Goal: Communication & Community: Answer question/provide support

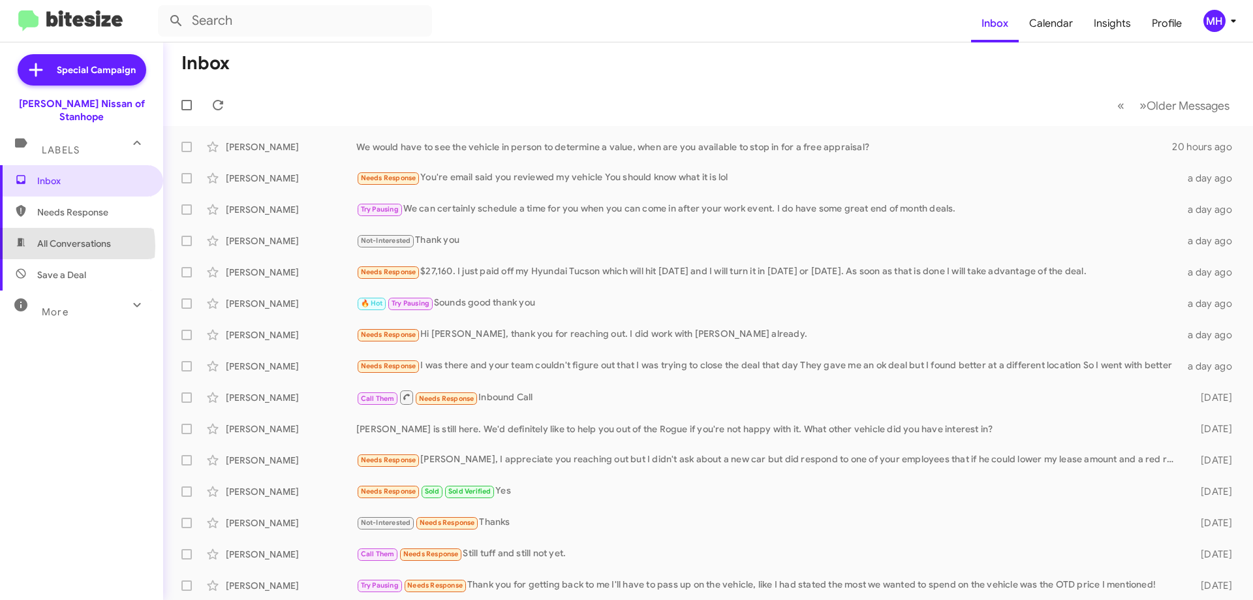
click at [60, 237] on span "All Conversations" at bounding box center [74, 243] width 74 height 13
type input "in:all-conversations"
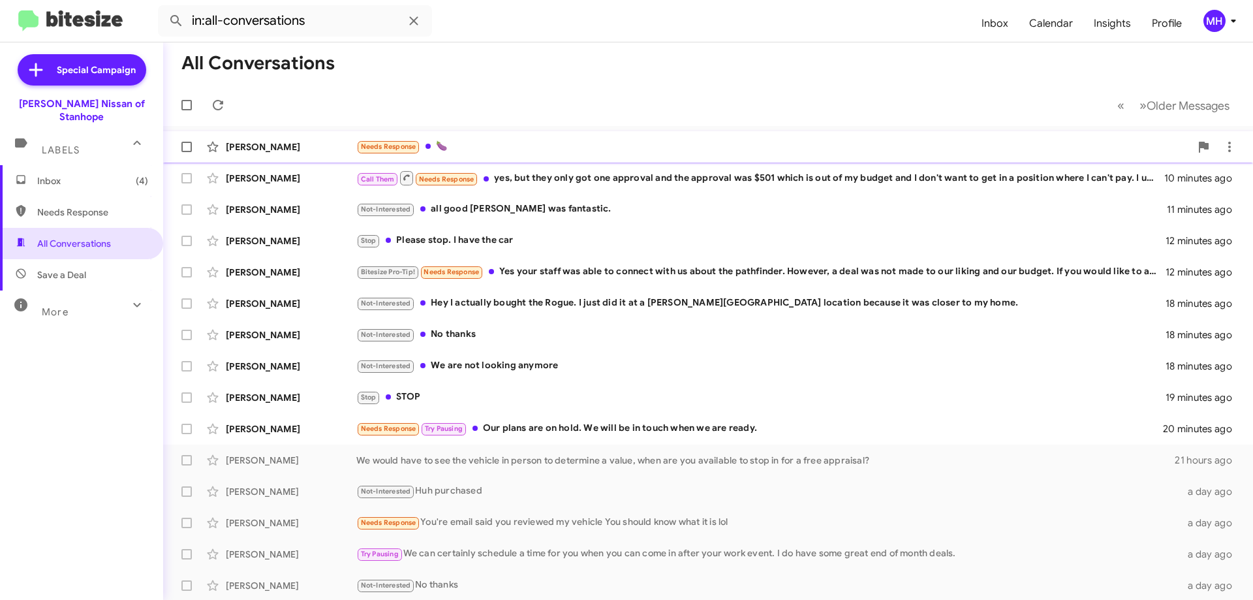
click at [531, 140] on div "Needs Response 🍆" at bounding box center [773, 146] width 834 height 15
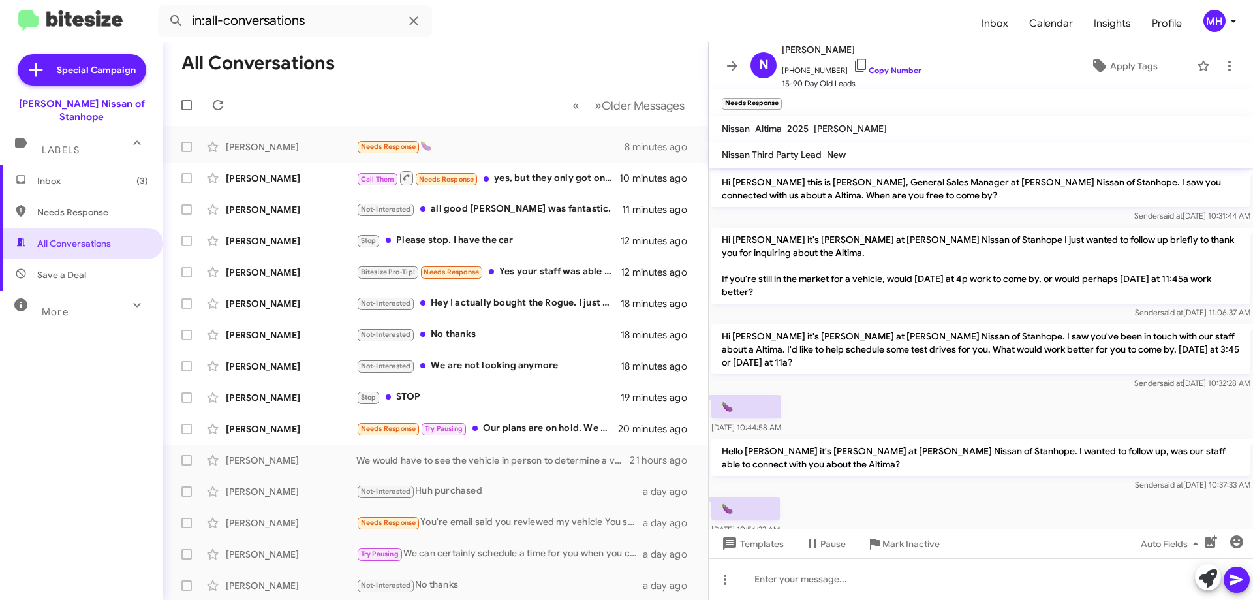
scroll to position [29, 0]
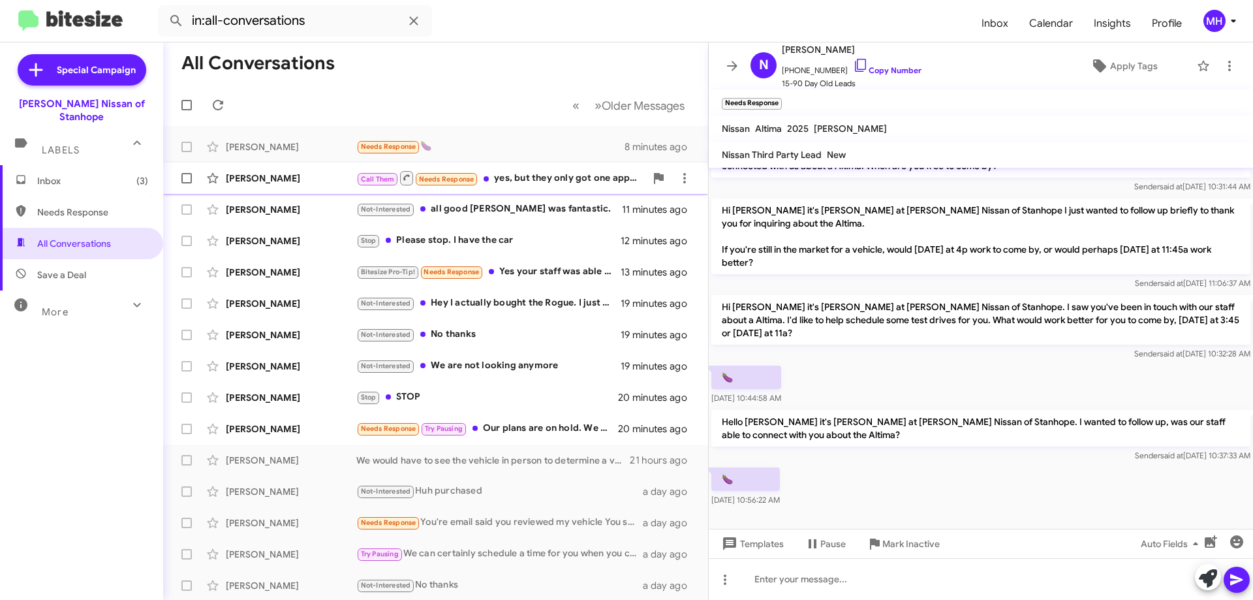
click at [538, 176] on div "Call Them Needs Response yes, but they only got one approval and the approval w…" at bounding box center [500, 178] width 289 height 16
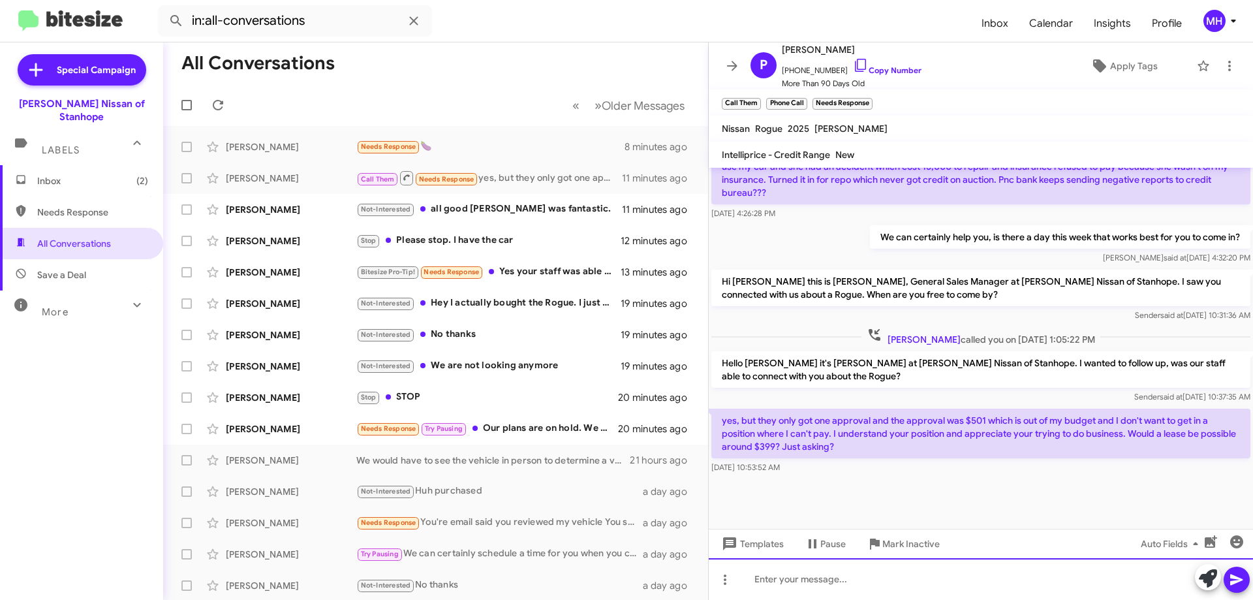
click at [777, 581] on div at bounding box center [981, 579] width 544 height 42
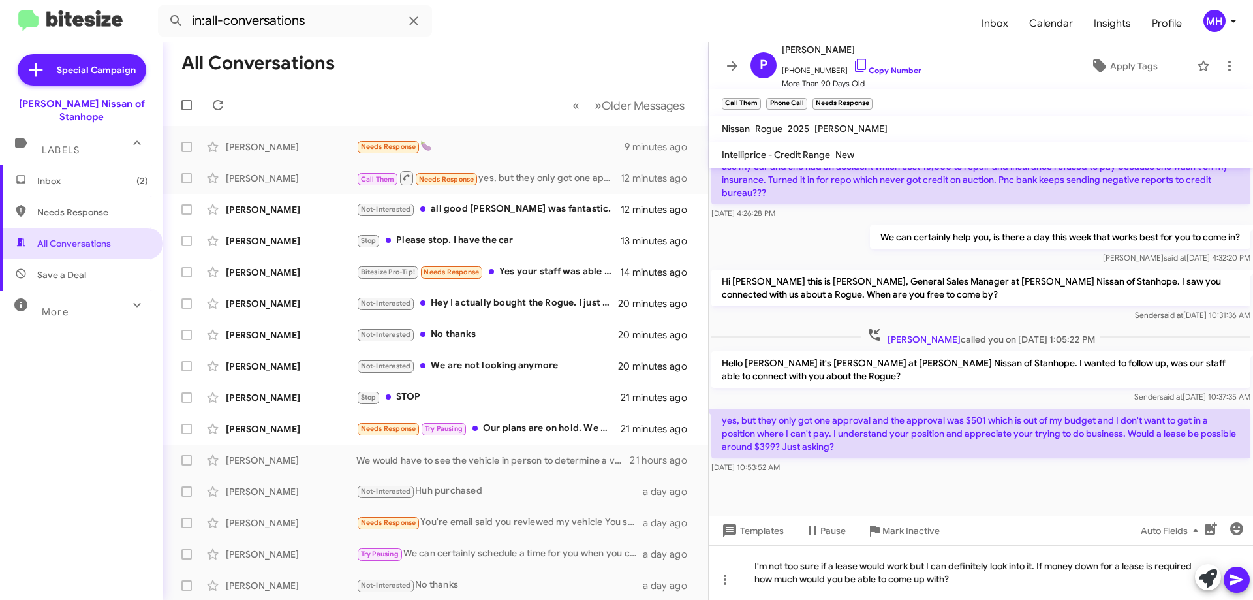
click at [1229, 576] on icon at bounding box center [1237, 580] width 16 height 16
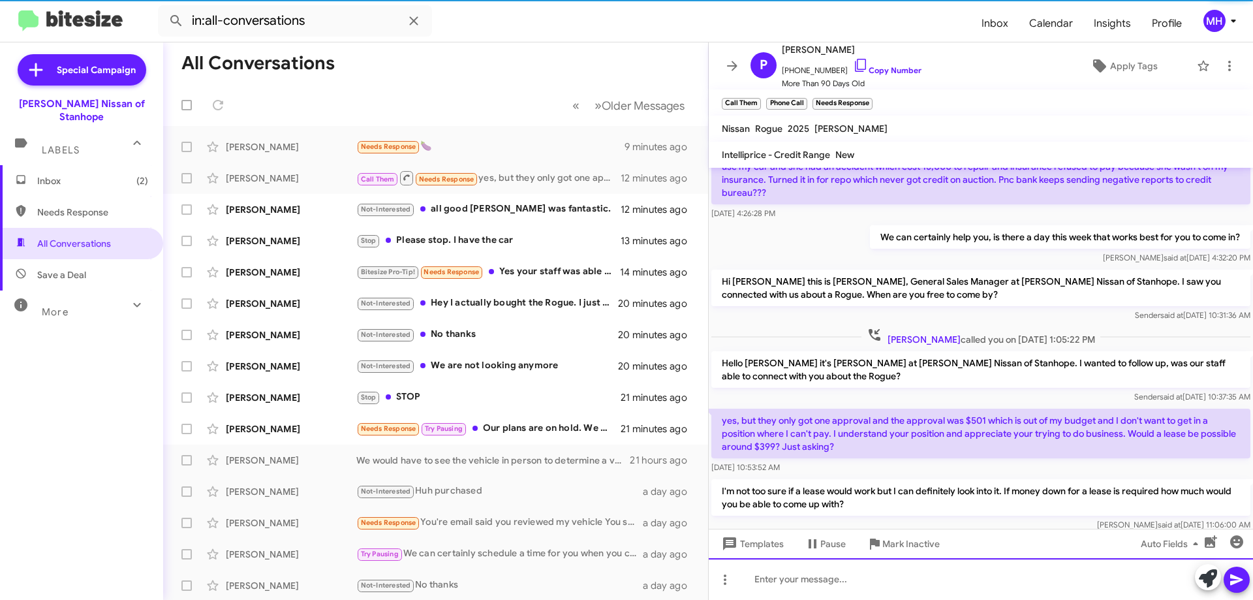
scroll to position [0, 0]
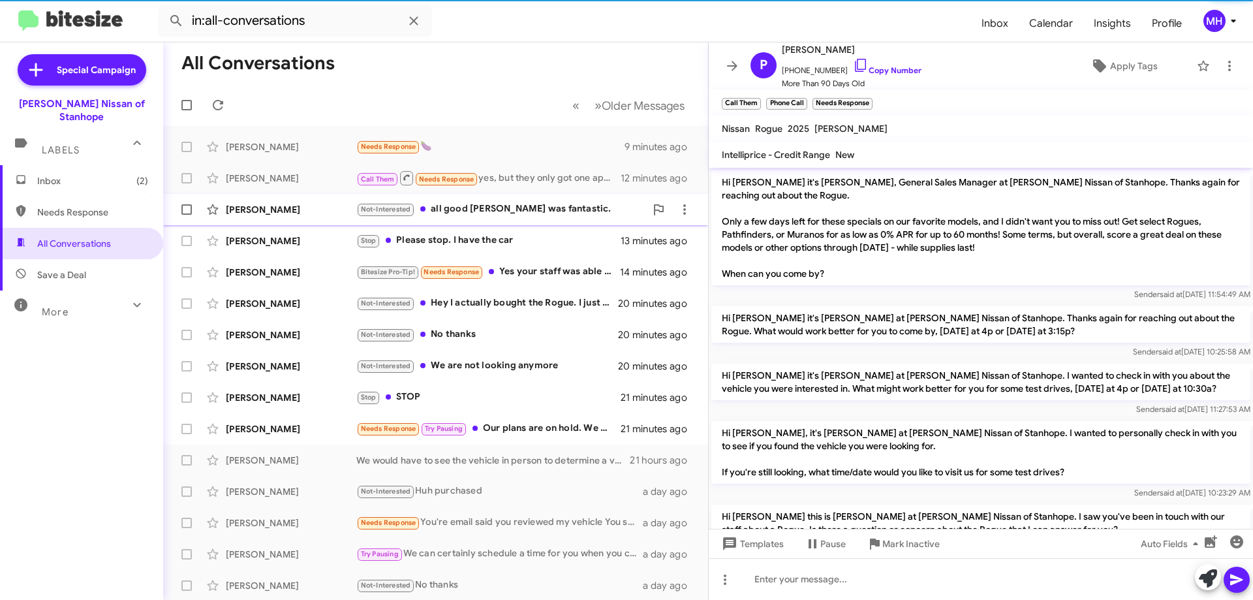
click at [521, 206] on div "Not-Interested all good Marcellus was fantastic." at bounding box center [500, 209] width 289 height 15
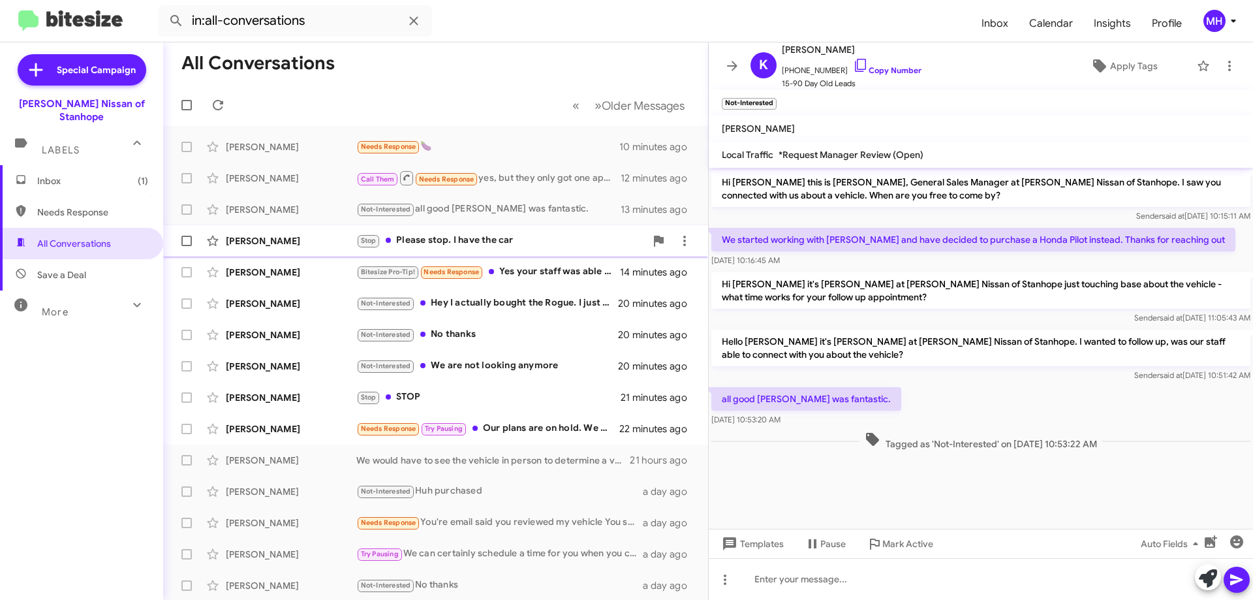
click at [505, 237] on div "Stop Please stop. I have the car" at bounding box center [500, 240] width 289 height 15
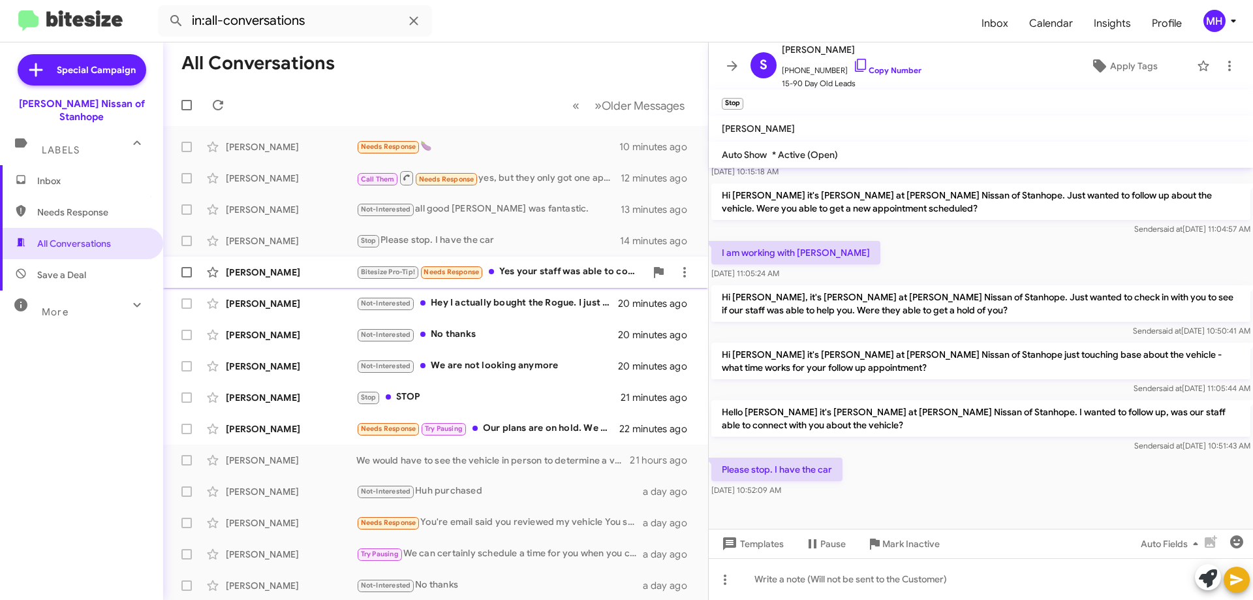
click at [537, 270] on div "Bitesize Pro-Tip! Needs Response Yes your staff was able to connect with us abo…" at bounding box center [500, 271] width 289 height 15
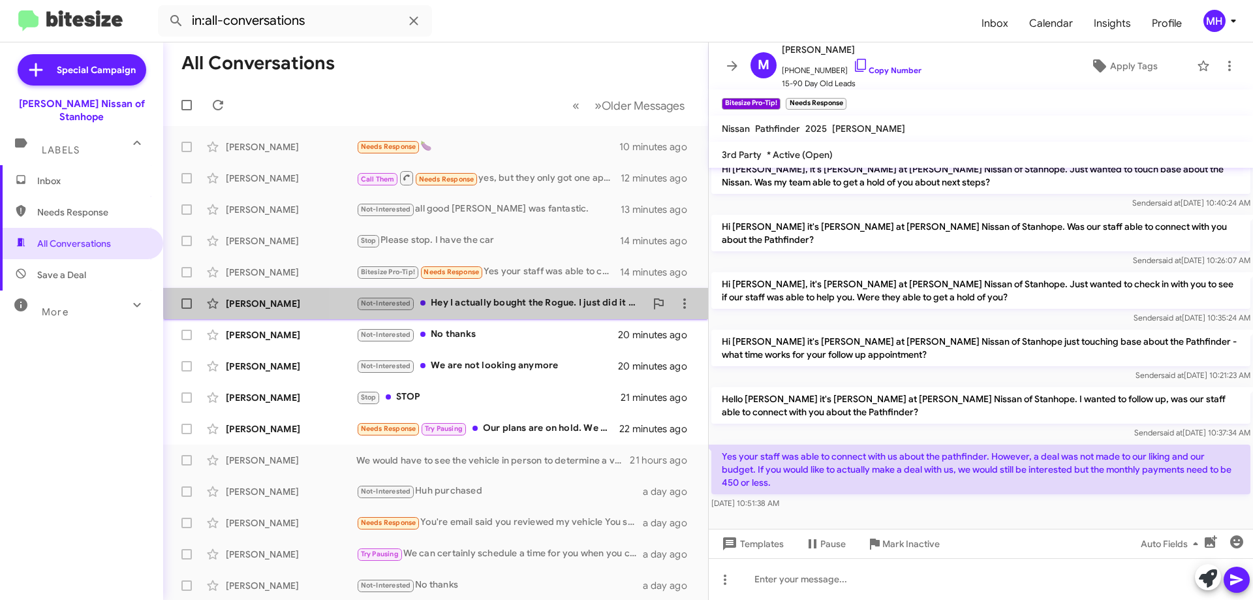
click at [521, 296] on div "Not-Interested Hey I actually bought the Rogue. I just did it at a Nielsen Ford…" at bounding box center [500, 303] width 289 height 15
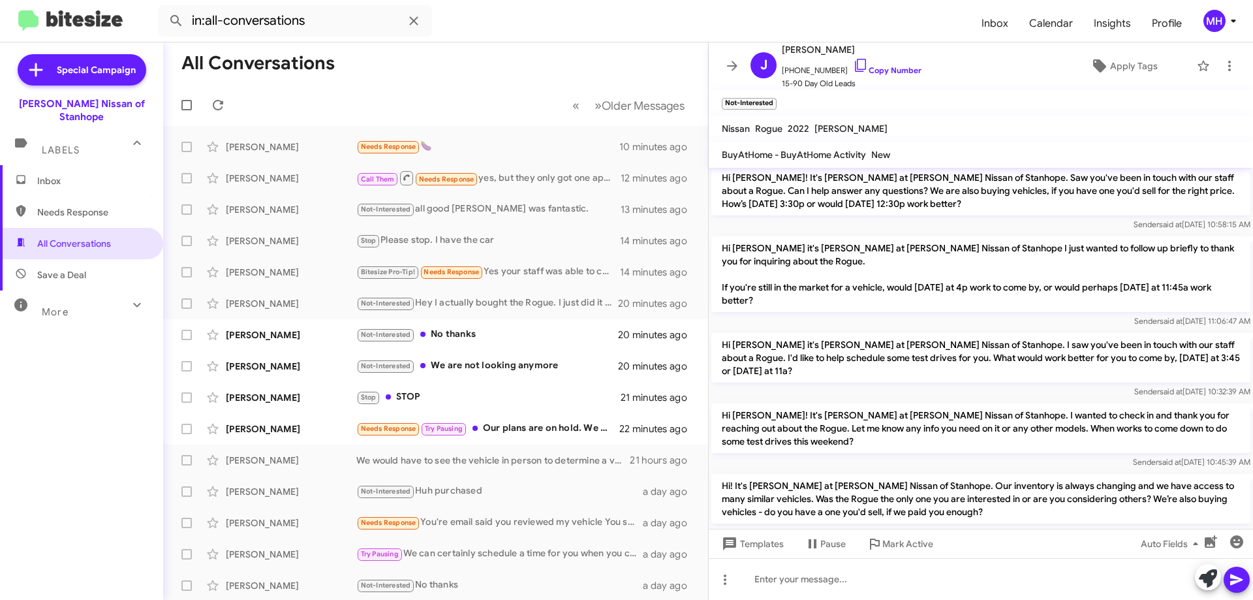
scroll to position [330, 0]
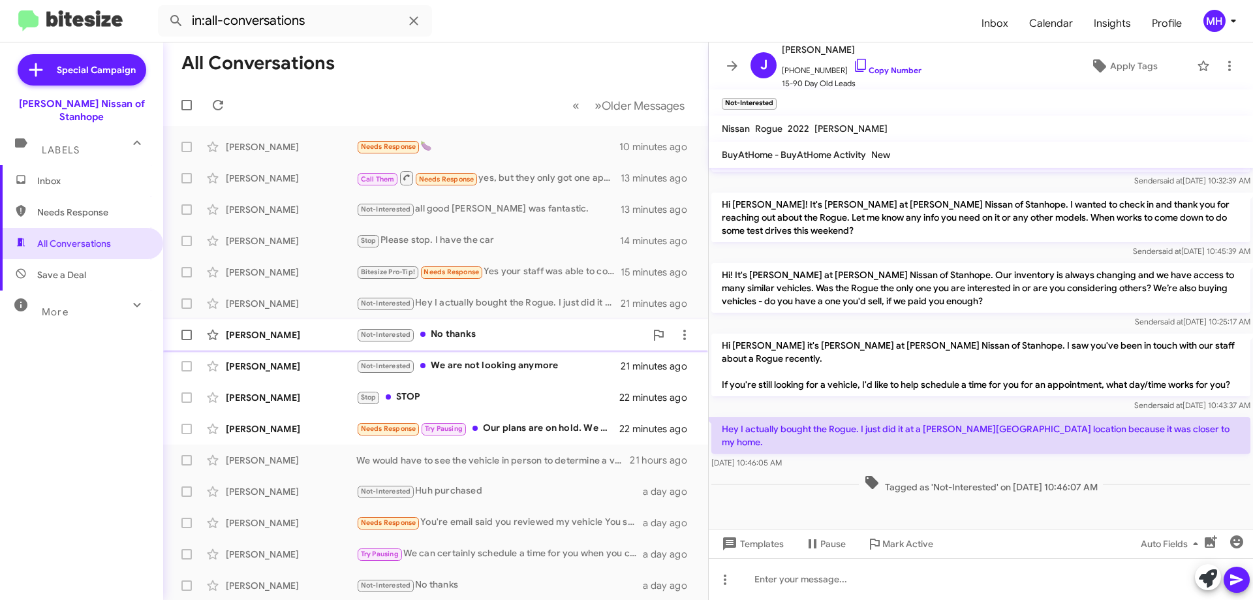
click at [526, 333] on div "Not-Interested No thanks" at bounding box center [500, 334] width 289 height 15
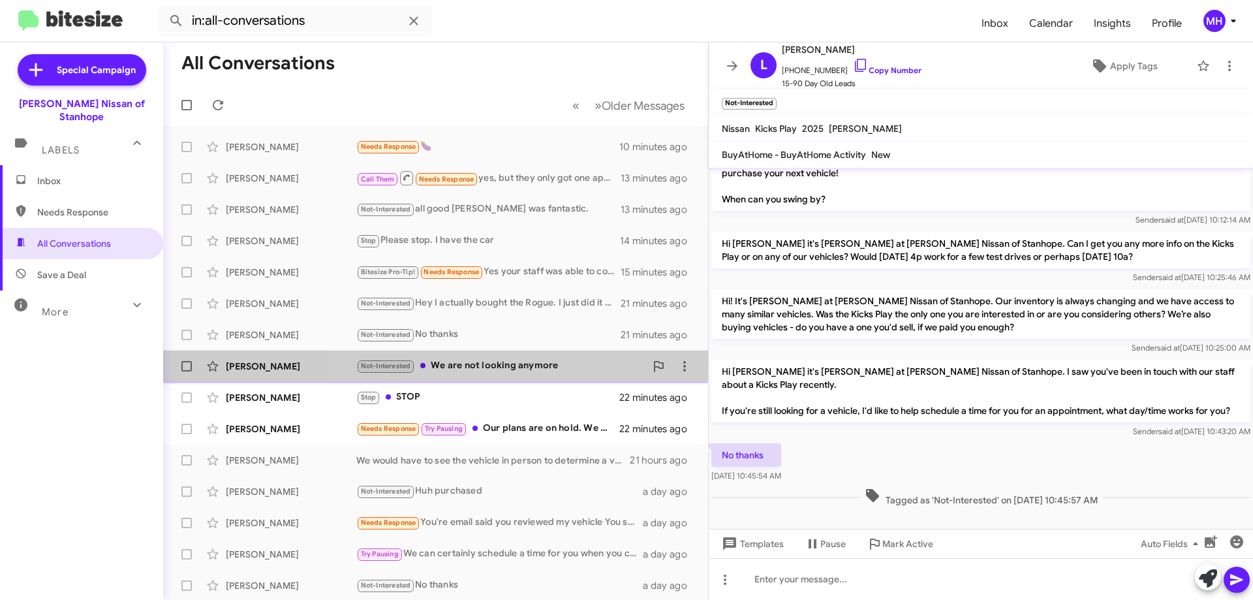
click at [525, 363] on div "Not-Interested We are not looking anymore" at bounding box center [500, 365] width 289 height 15
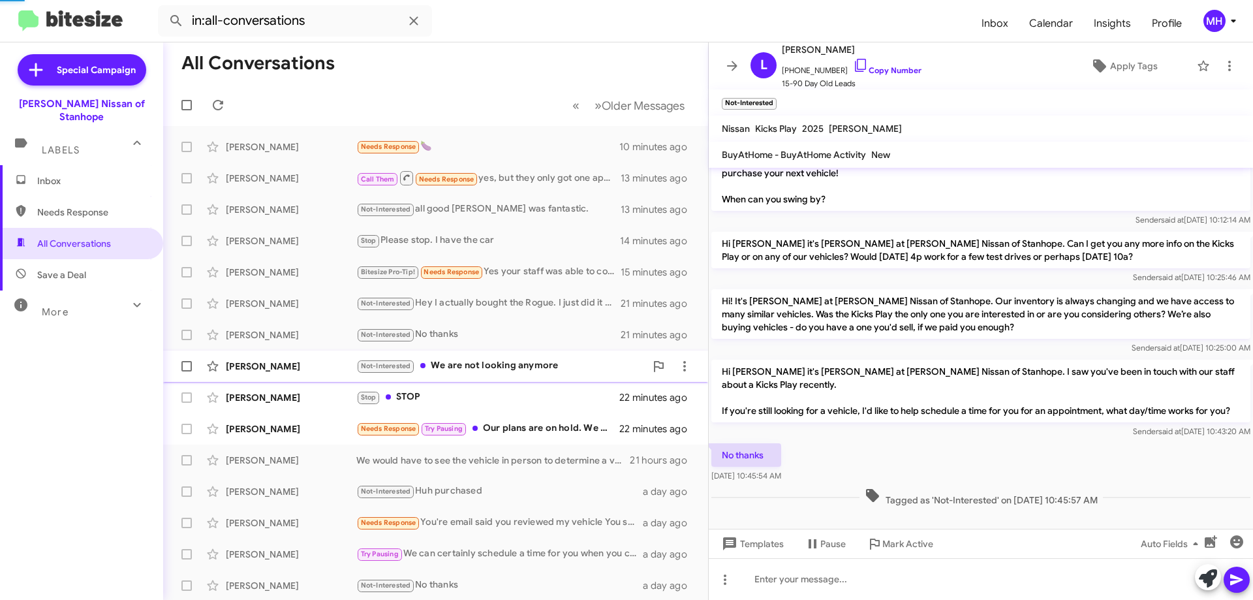
scroll to position [70, 0]
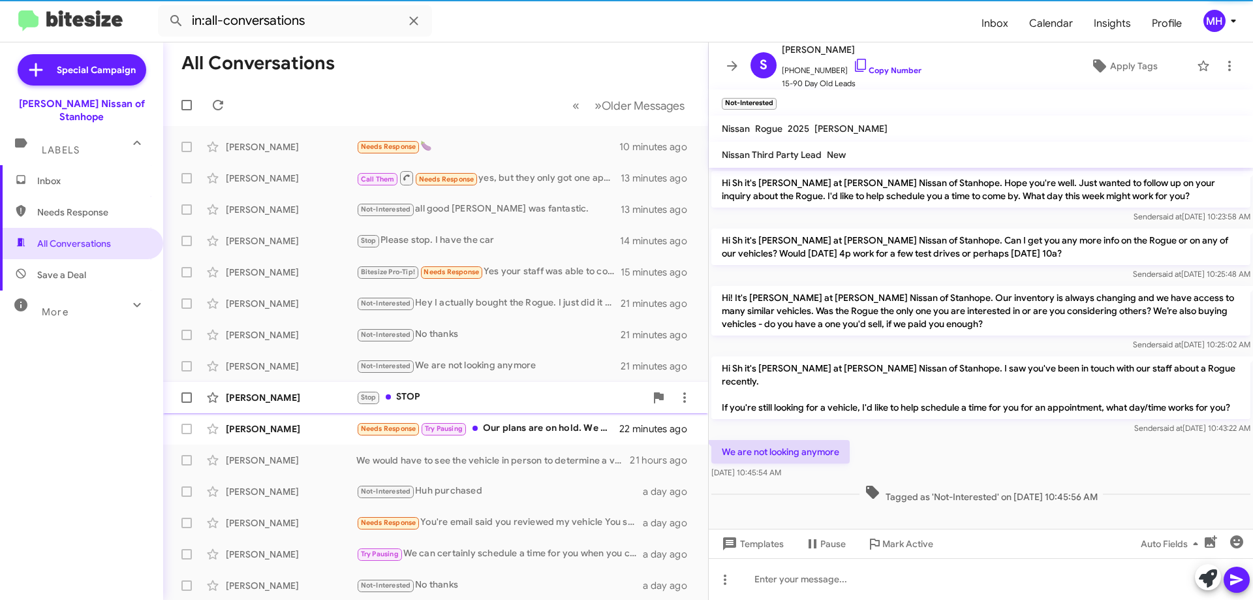
click at [499, 390] on div "Stop STOP" at bounding box center [500, 397] width 289 height 15
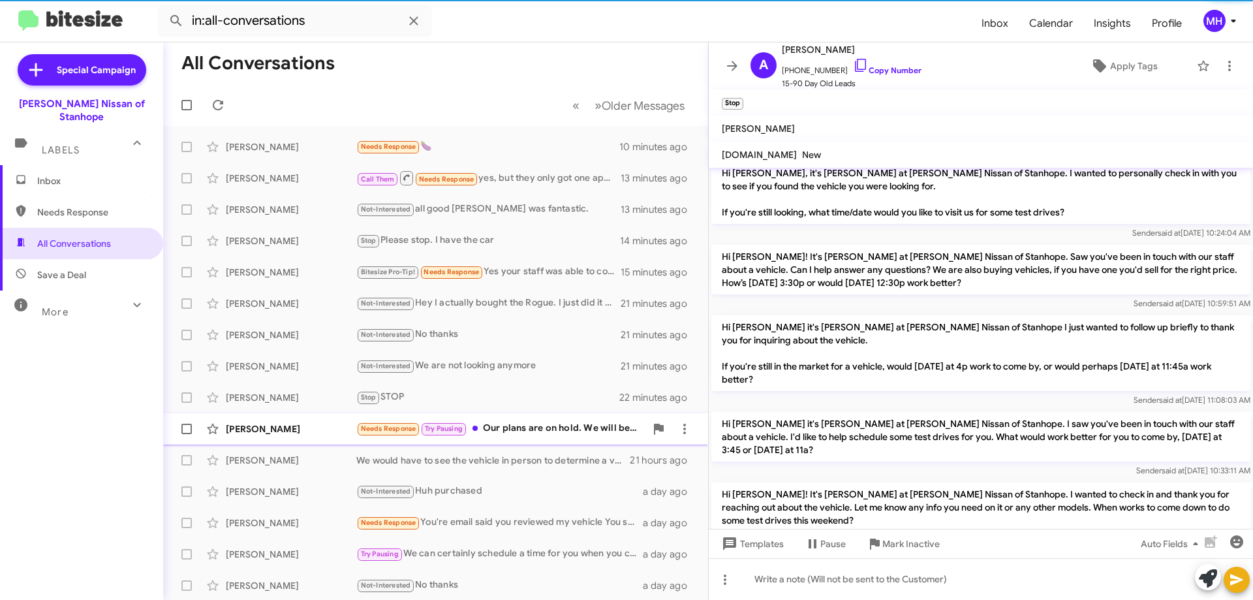
scroll to position [332, 0]
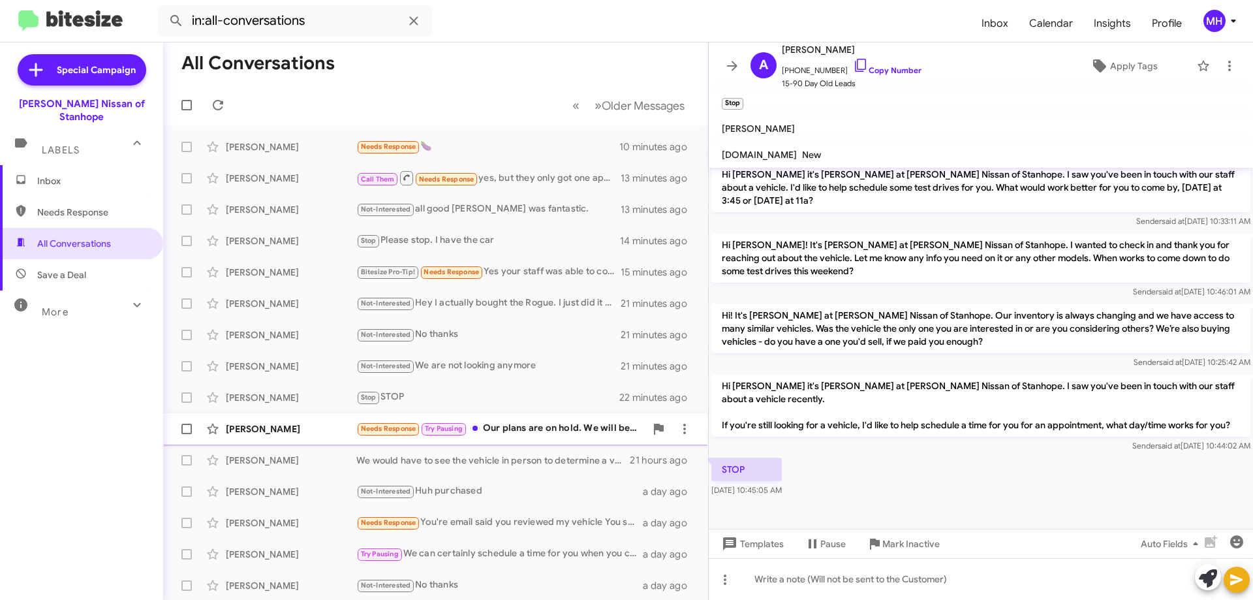
click at [519, 425] on div "Needs Response Try Pausing Our plans are on hold. We will be in touch when we a…" at bounding box center [500, 428] width 289 height 15
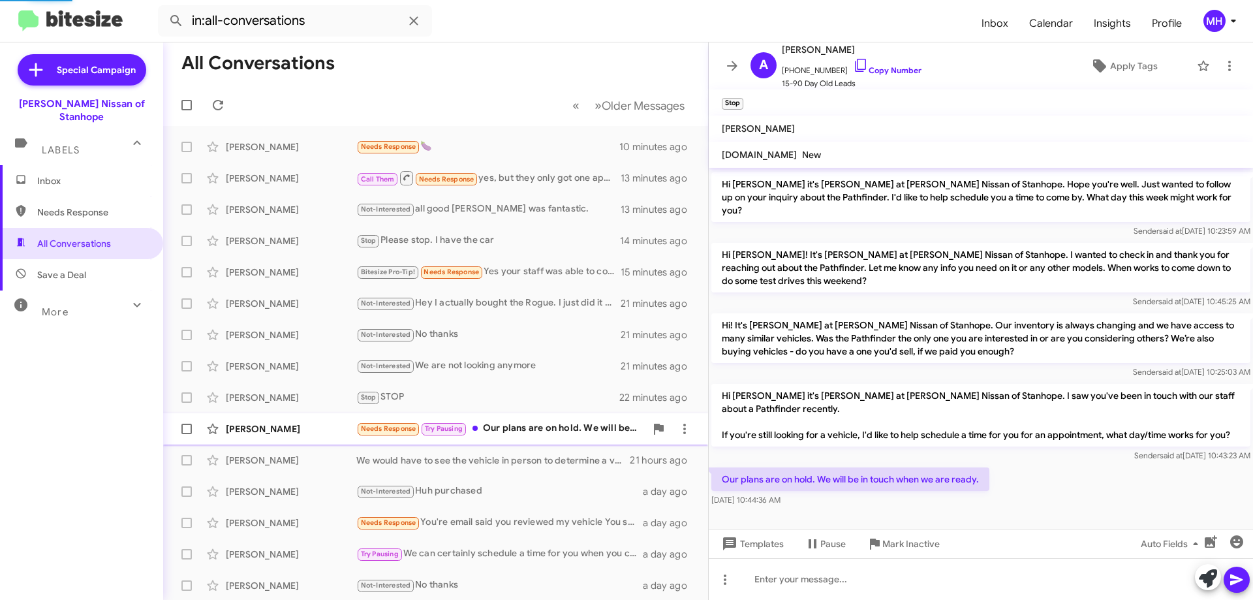
scroll to position [55, 0]
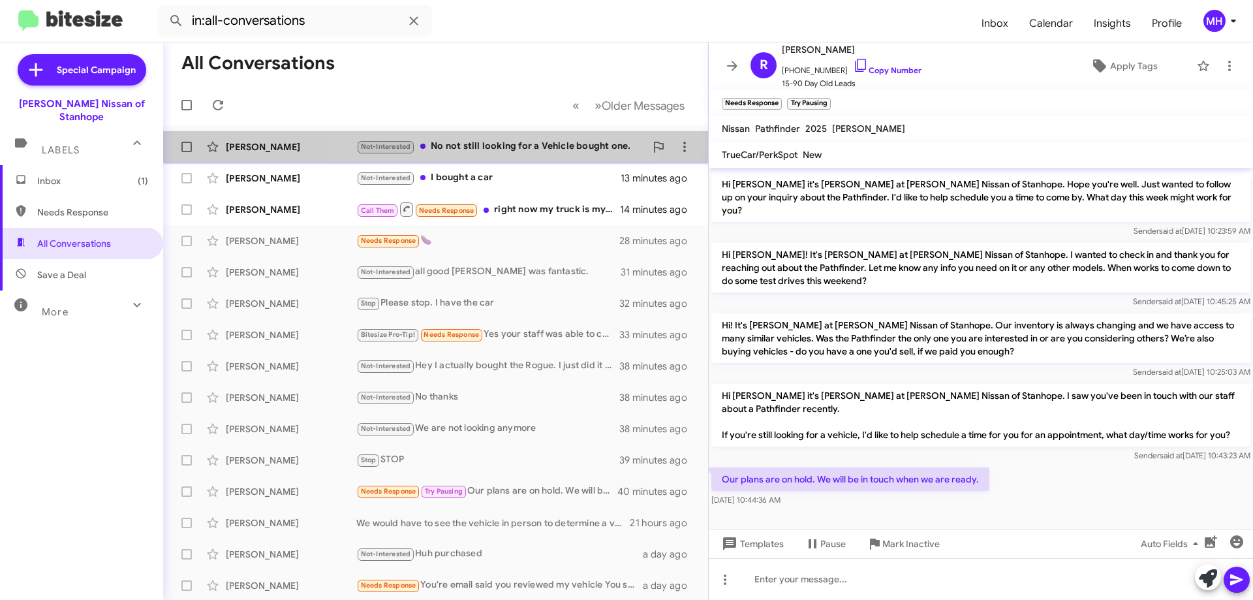
click at [490, 143] on div "Not-Interested No not still looking for a Vehicle bought one." at bounding box center [500, 146] width 289 height 15
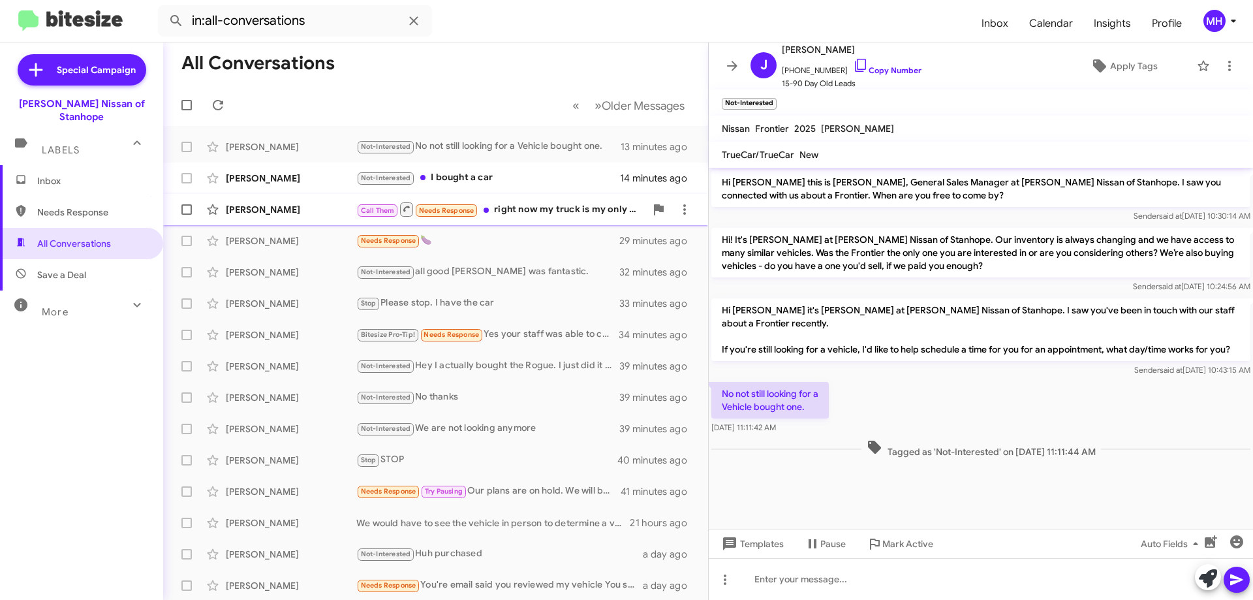
click at [551, 207] on div "Call Them Needs Response right now my truck is my only way to put a down pmt be…" at bounding box center [500, 209] width 289 height 16
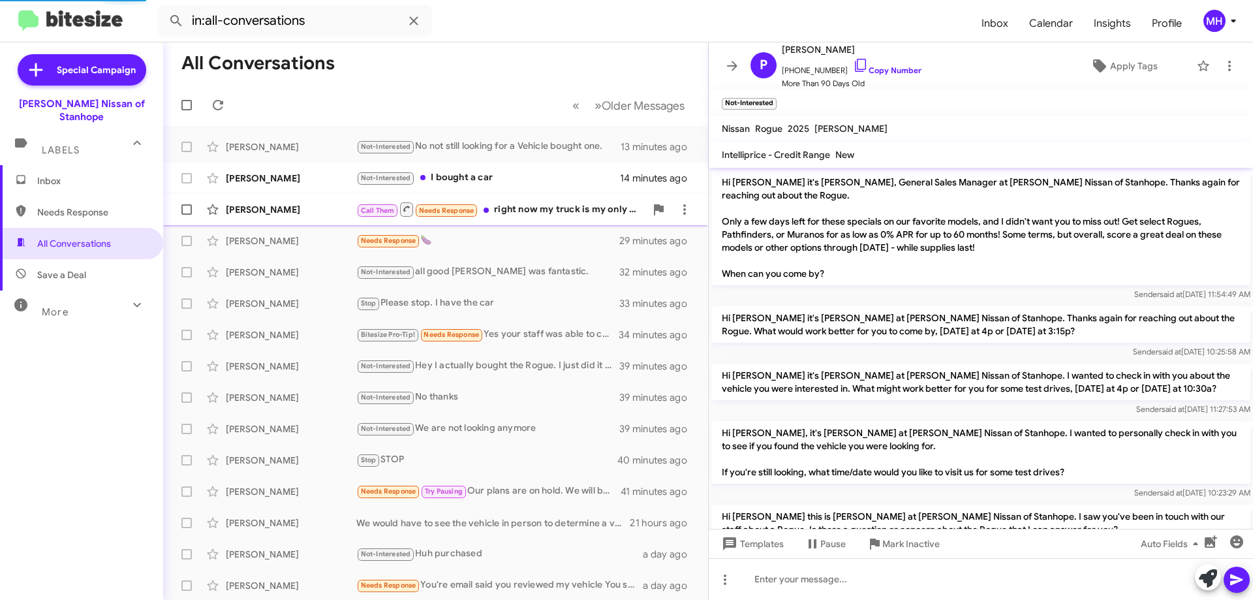
scroll to position [920, 0]
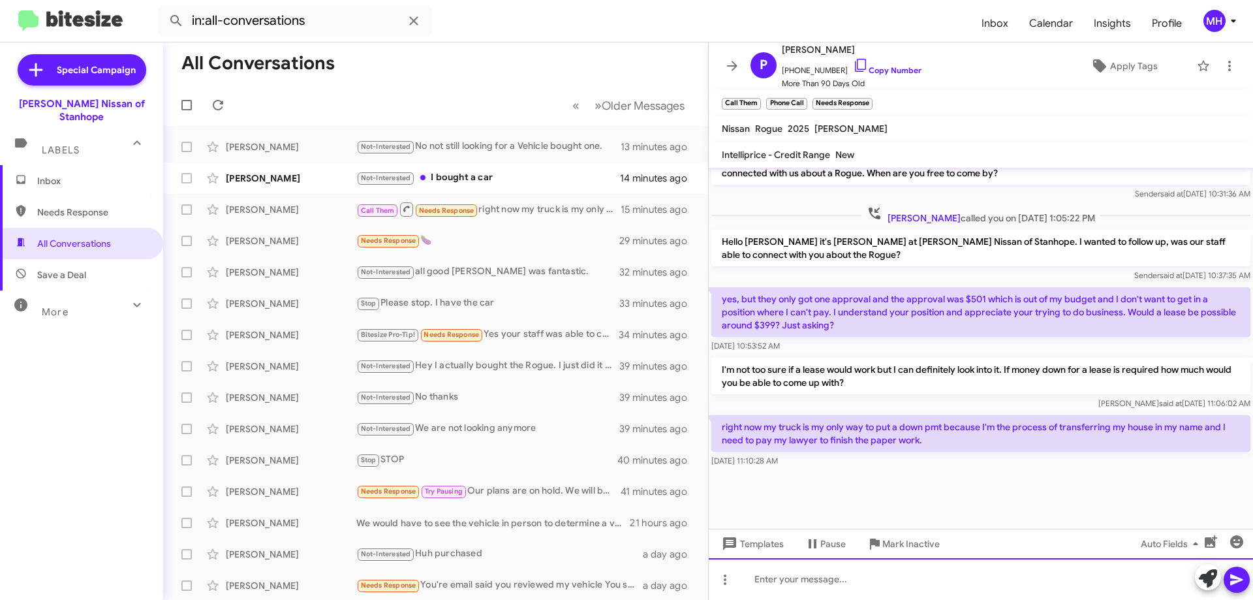
click at [772, 578] on div at bounding box center [981, 579] width 544 height 42
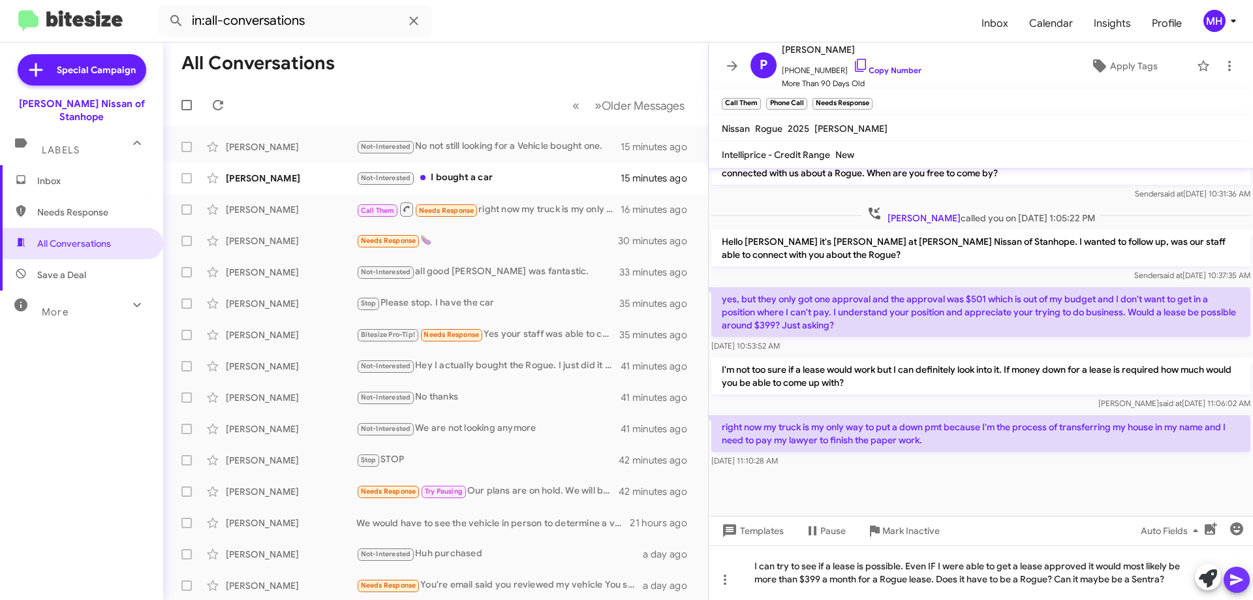
click at [1236, 575] on icon at bounding box center [1237, 580] width 16 height 16
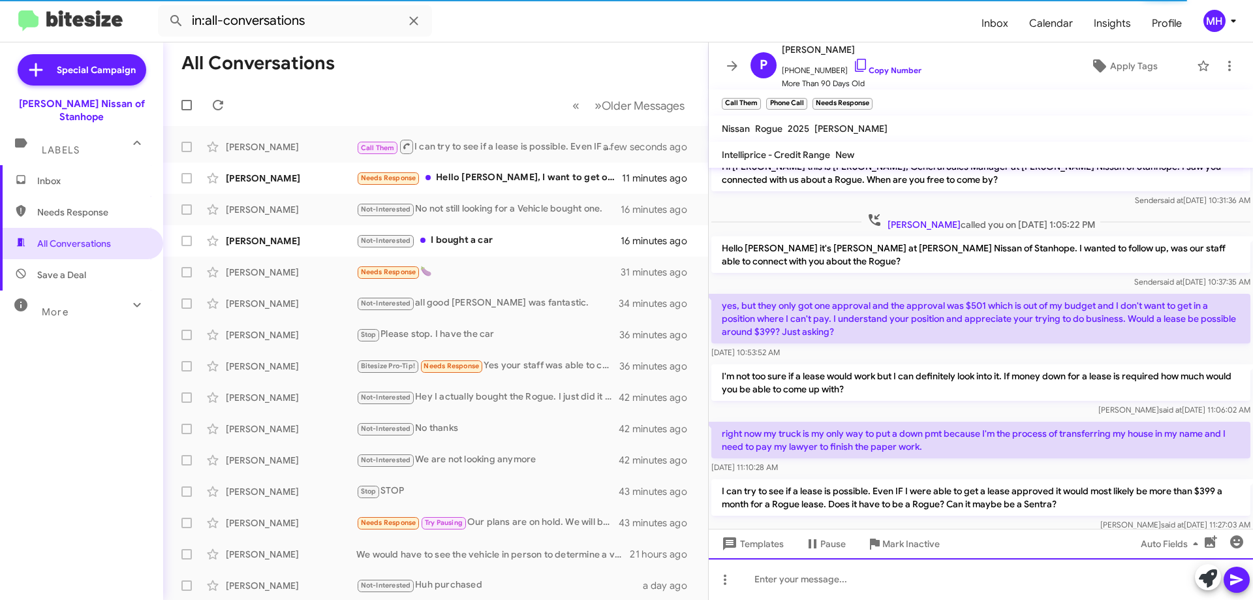
scroll to position [981, 0]
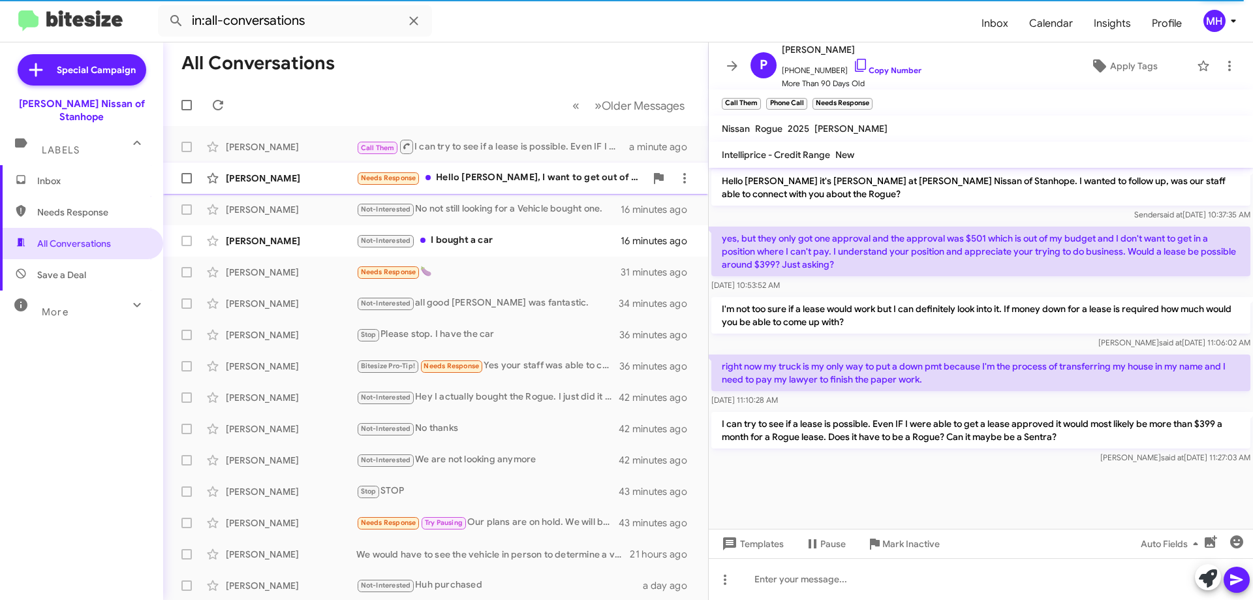
click at [528, 179] on div "Needs Response Hello Stephen, I want to get out of the 2023 Rogue I purchased b…" at bounding box center [500, 177] width 289 height 15
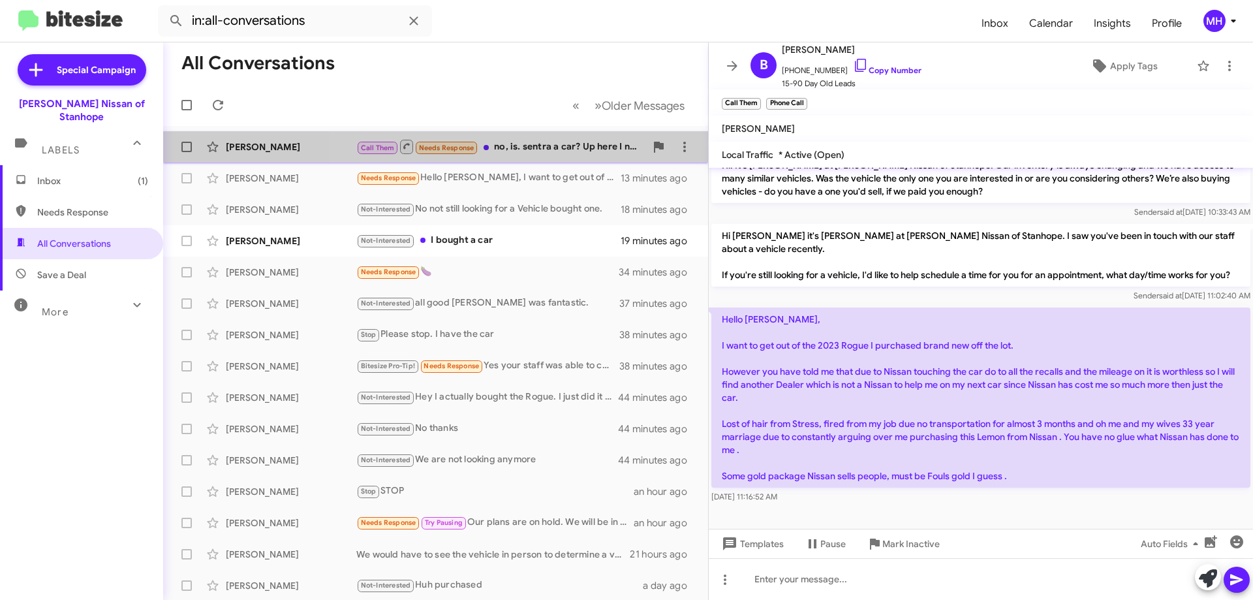
click at [523, 145] on div "Call Them Needs Response no, is. sentra a car? Up here I need an all wheel driv…" at bounding box center [500, 146] width 289 height 16
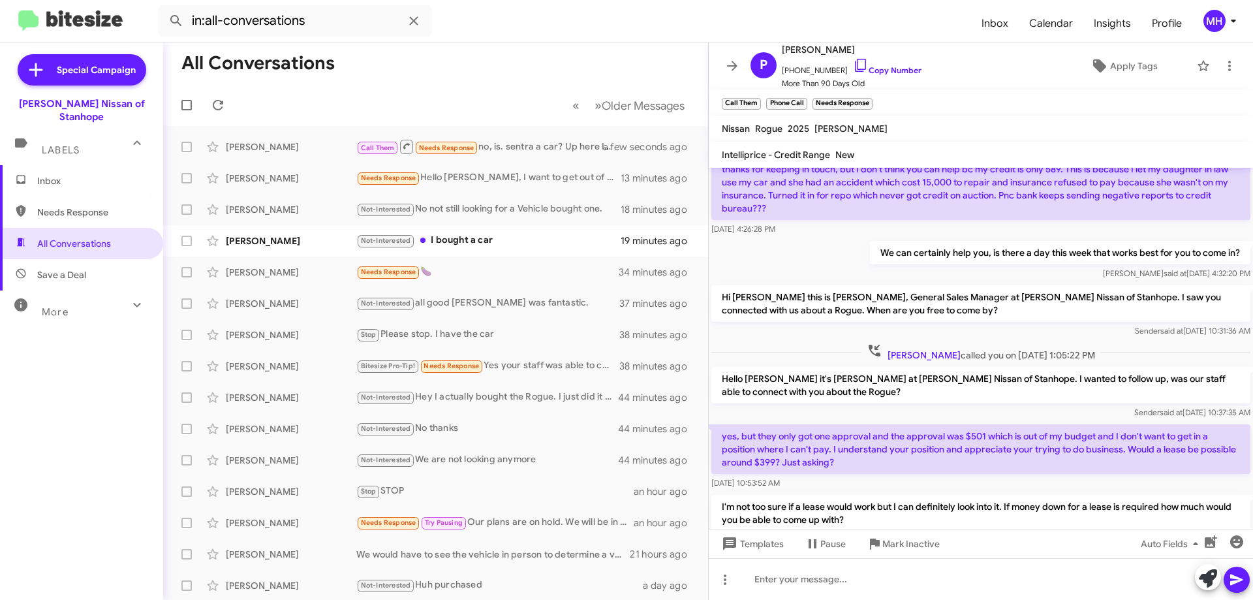
scroll to position [1028, 0]
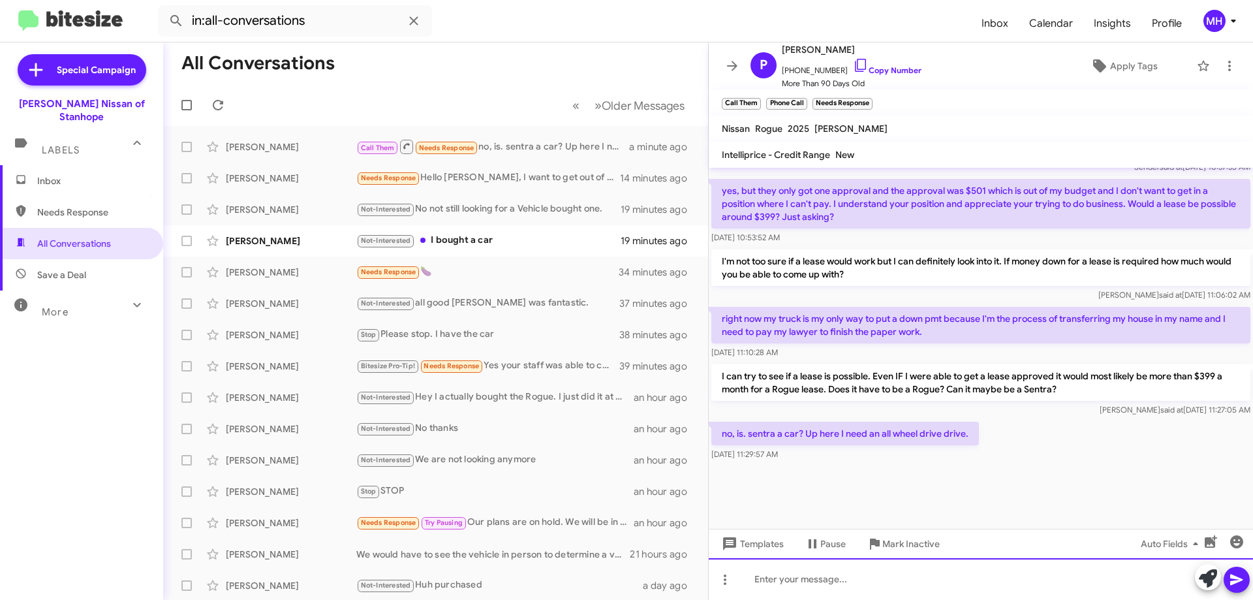
click at [771, 575] on div at bounding box center [981, 579] width 544 height 42
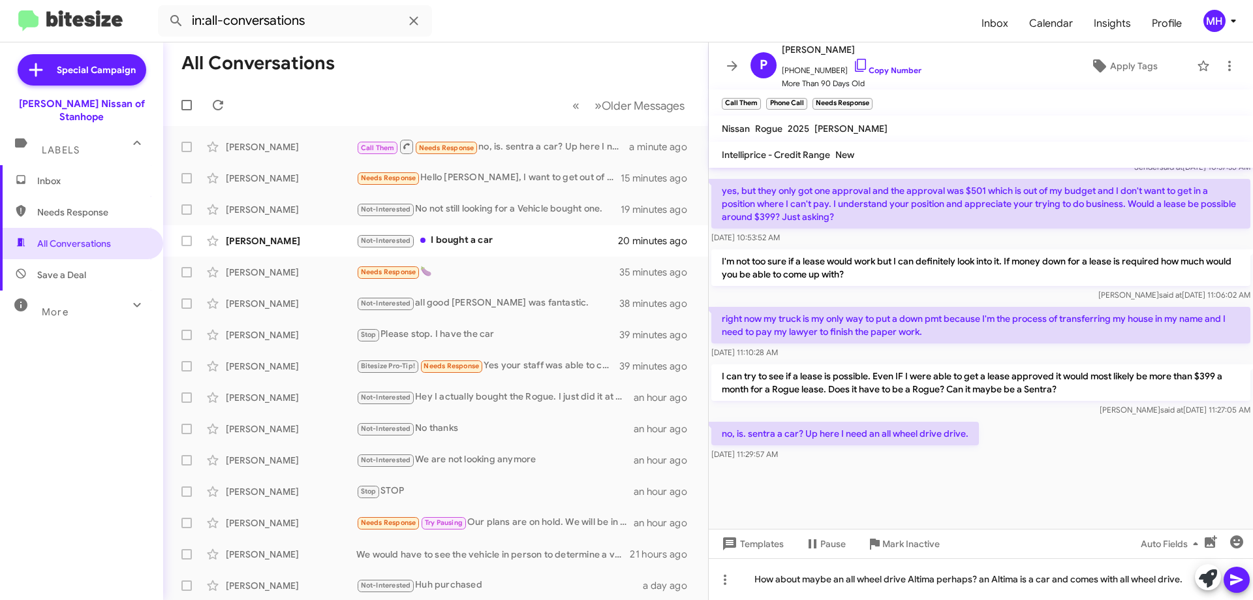
click at [1234, 576] on icon at bounding box center [1236, 579] width 12 height 11
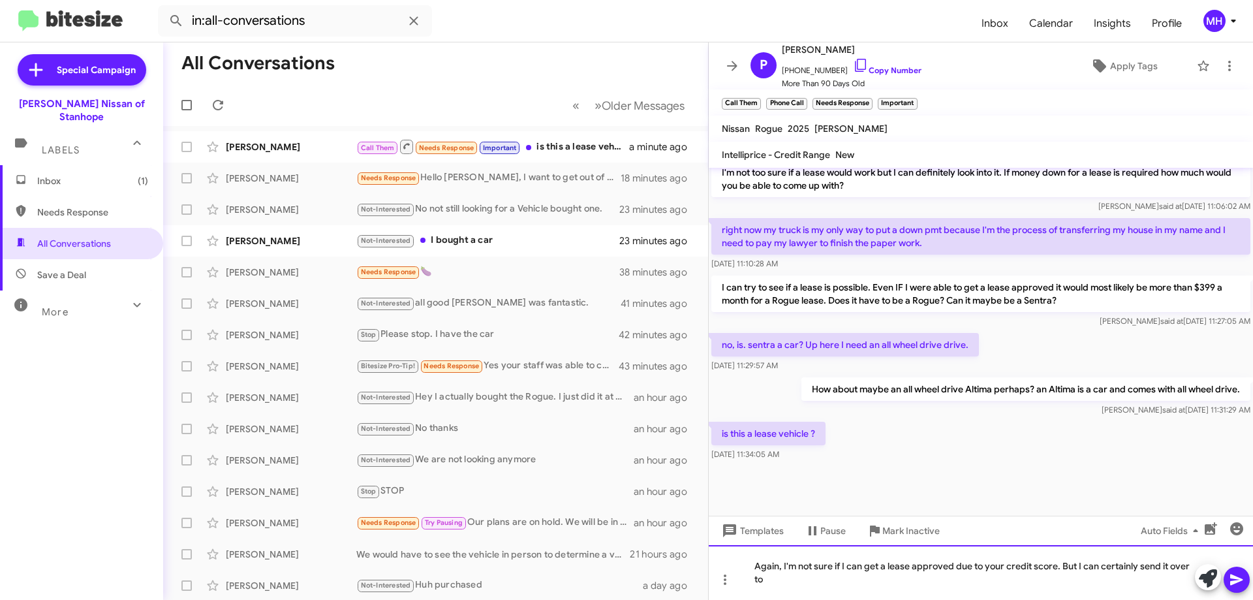
scroll to position [937, 0]
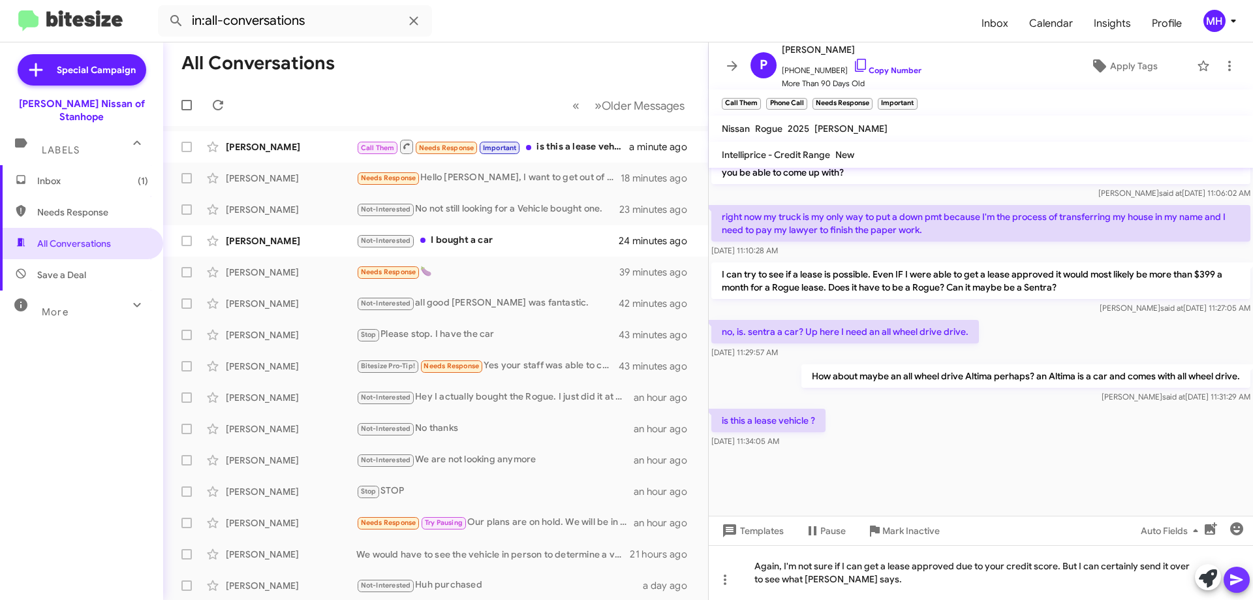
click at [1234, 580] on icon at bounding box center [1237, 580] width 16 height 16
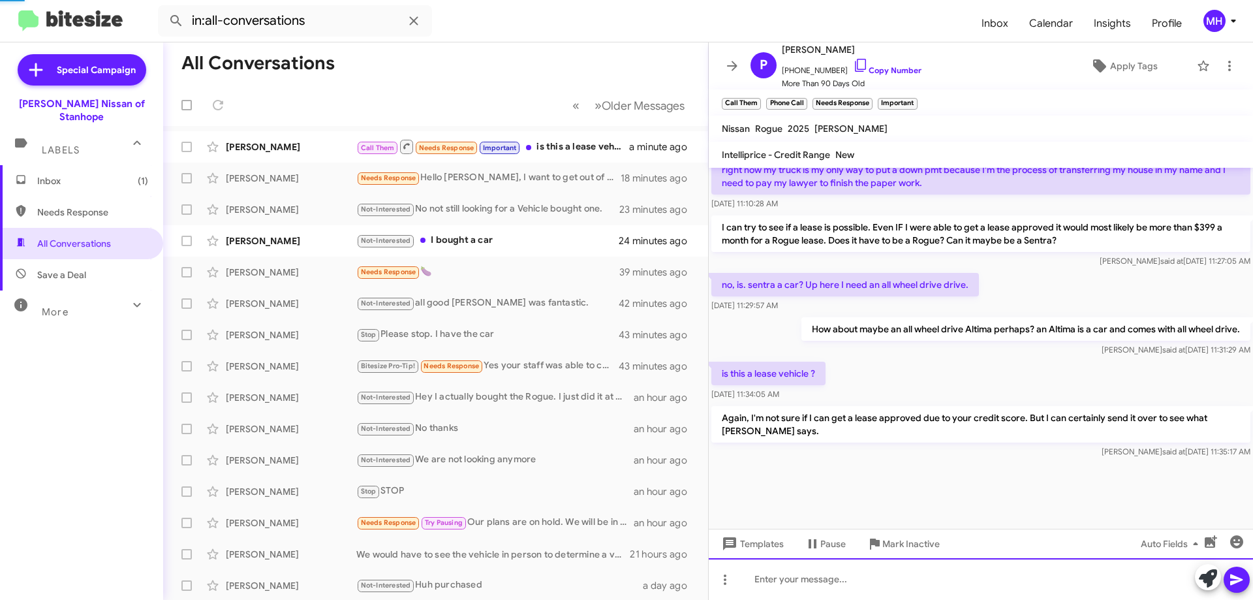
scroll to position [985, 0]
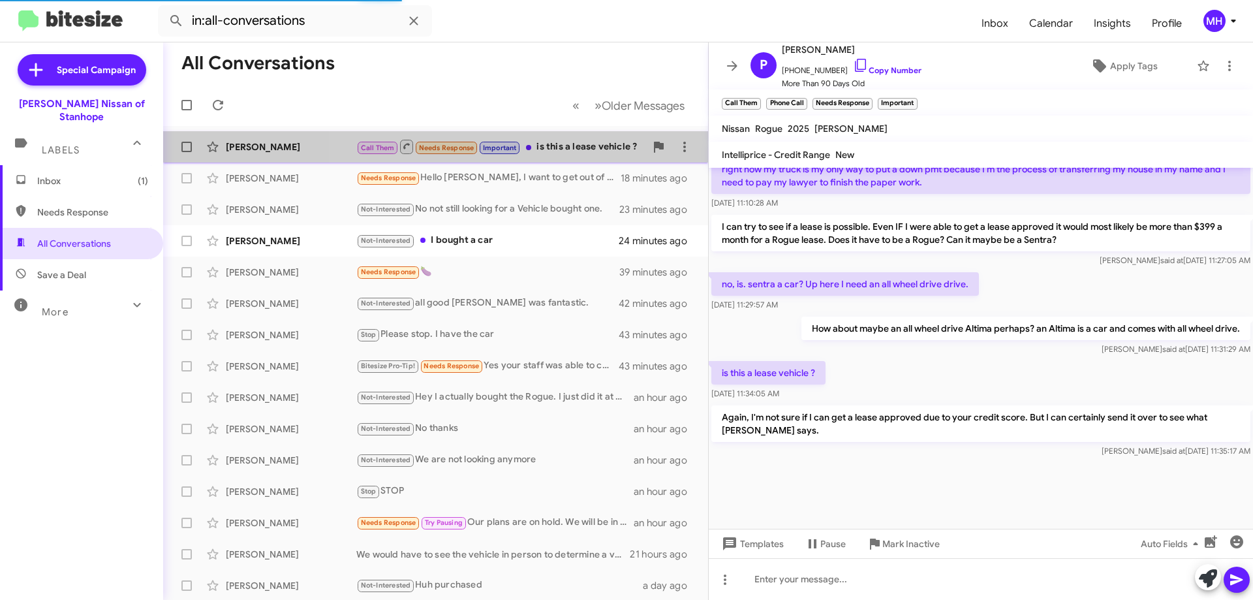
click at [574, 146] on div "Call Them Needs Response Important is this a lease vehicle ?" at bounding box center [500, 146] width 289 height 16
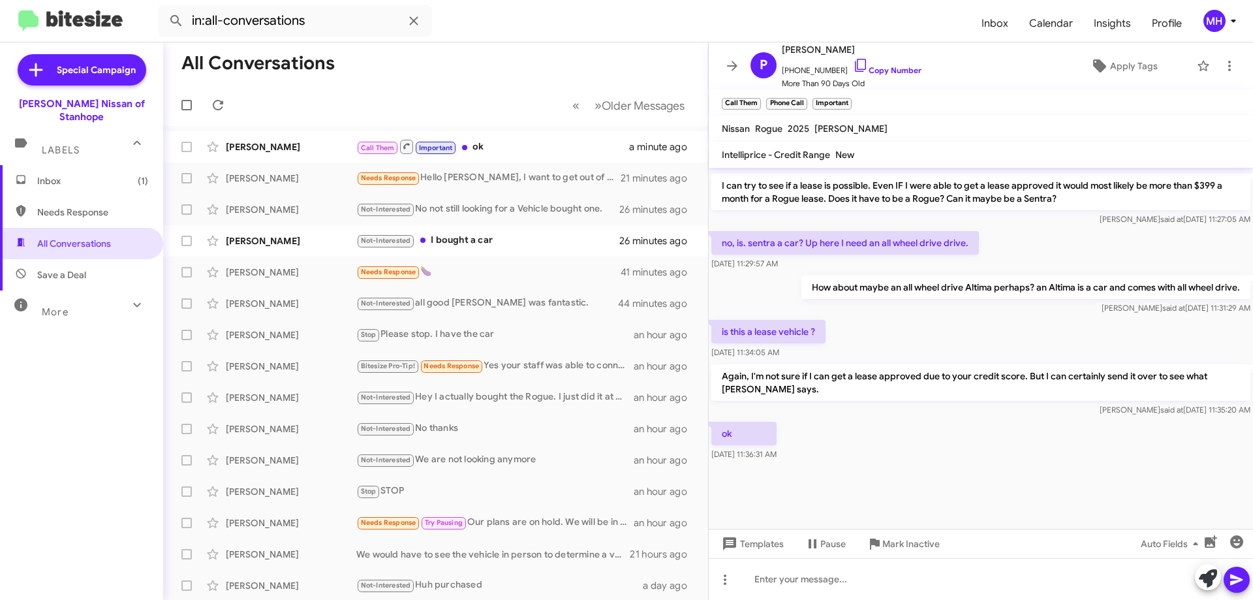
scroll to position [885, 0]
click at [514, 146] on div "Call Them Important ok" at bounding box center [500, 146] width 289 height 16
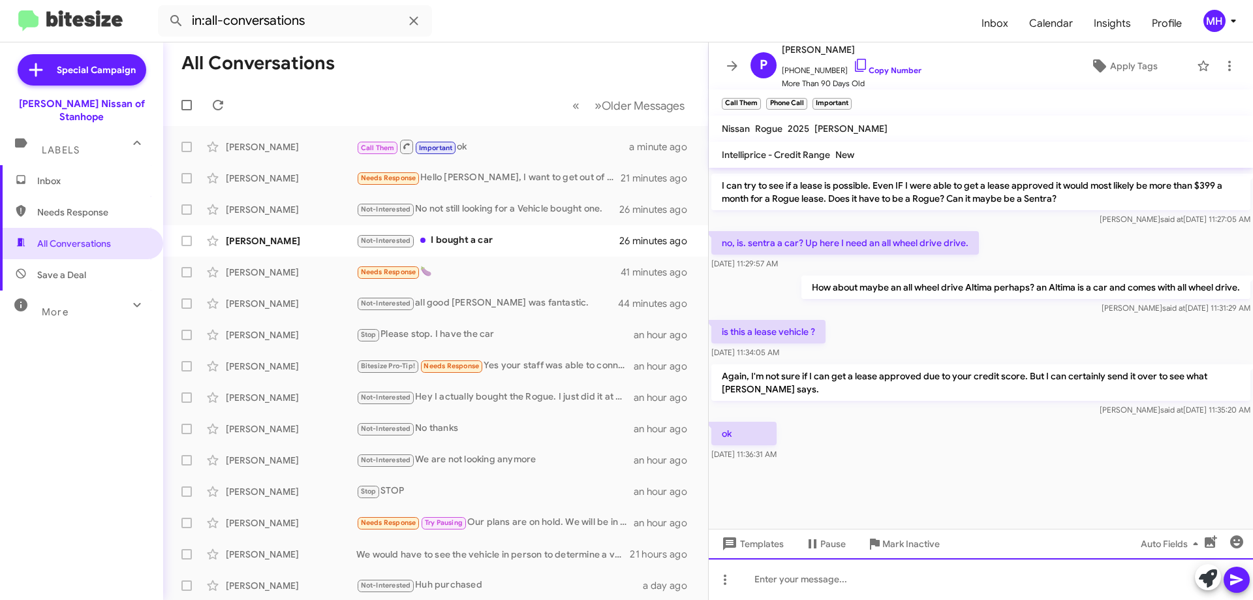
click at [756, 576] on div at bounding box center [981, 579] width 544 height 42
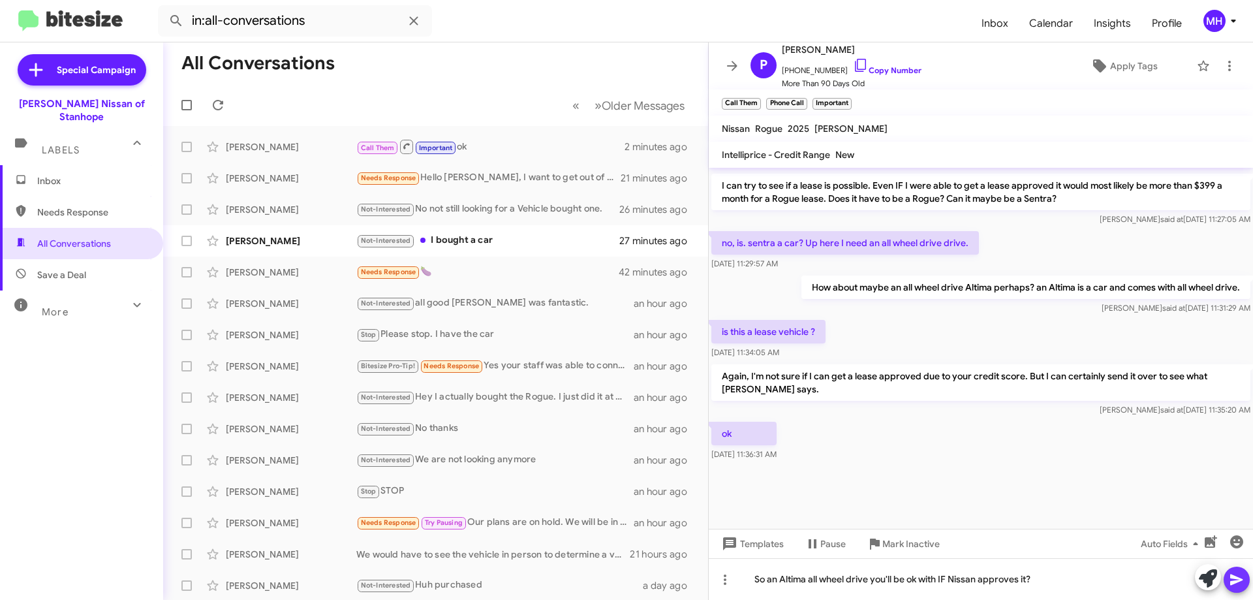
click at [1231, 575] on icon at bounding box center [1236, 579] width 12 height 11
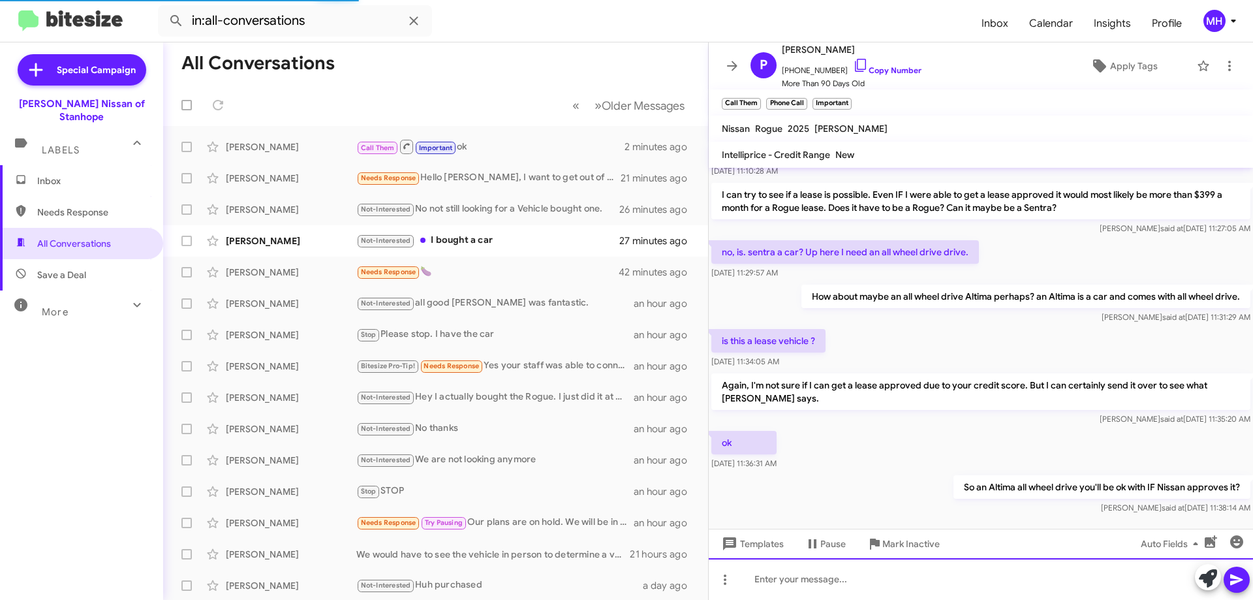
scroll to position [1280, 0]
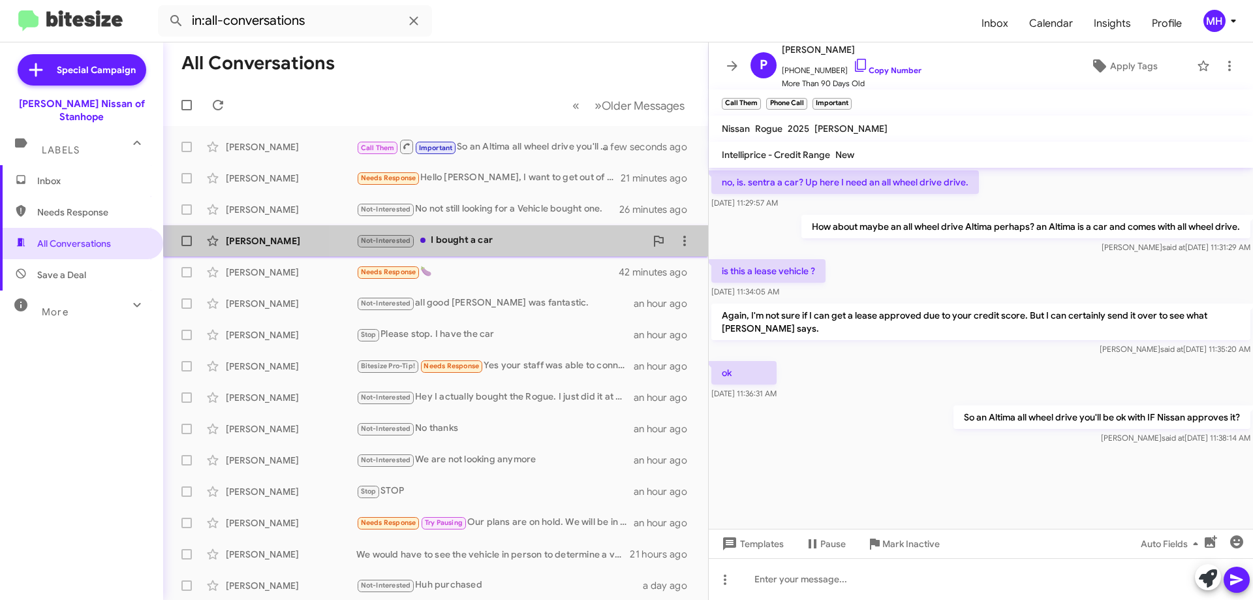
click at [497, 238] on div "Not-Interested I bought a car" at bounding box center [500, 240] width 289 height 15
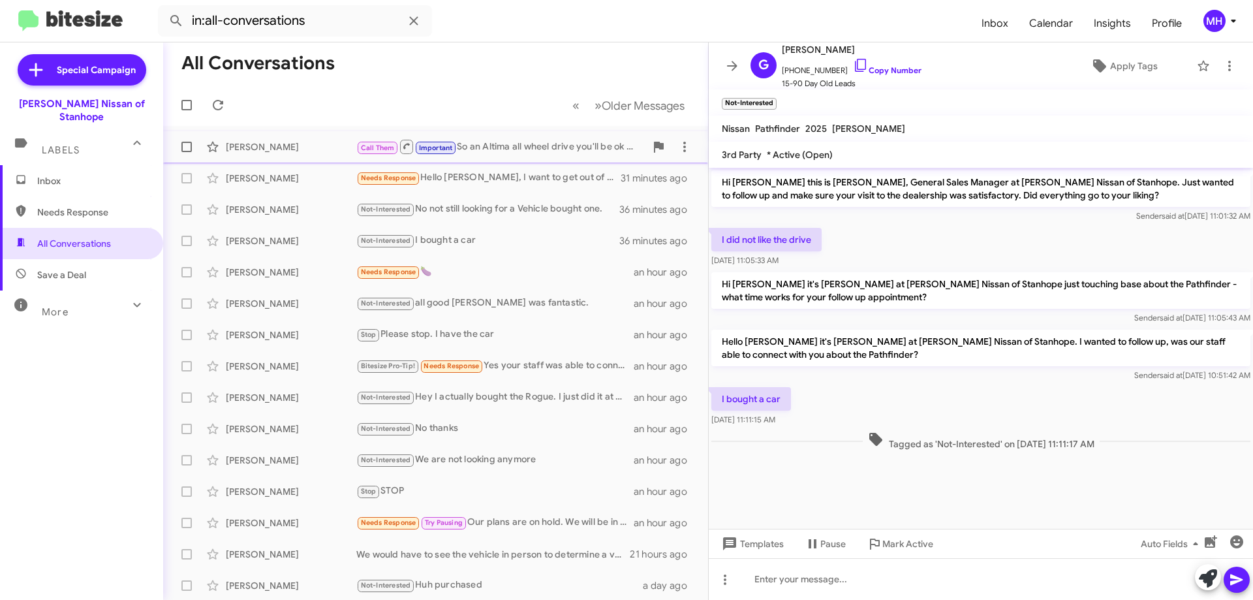
click at [507, 145] on div "Call Them Important So an Altima all wheel drive you'll be ok with IF Nissan ap…" at bounding box center [500, 146] width 289 height 16
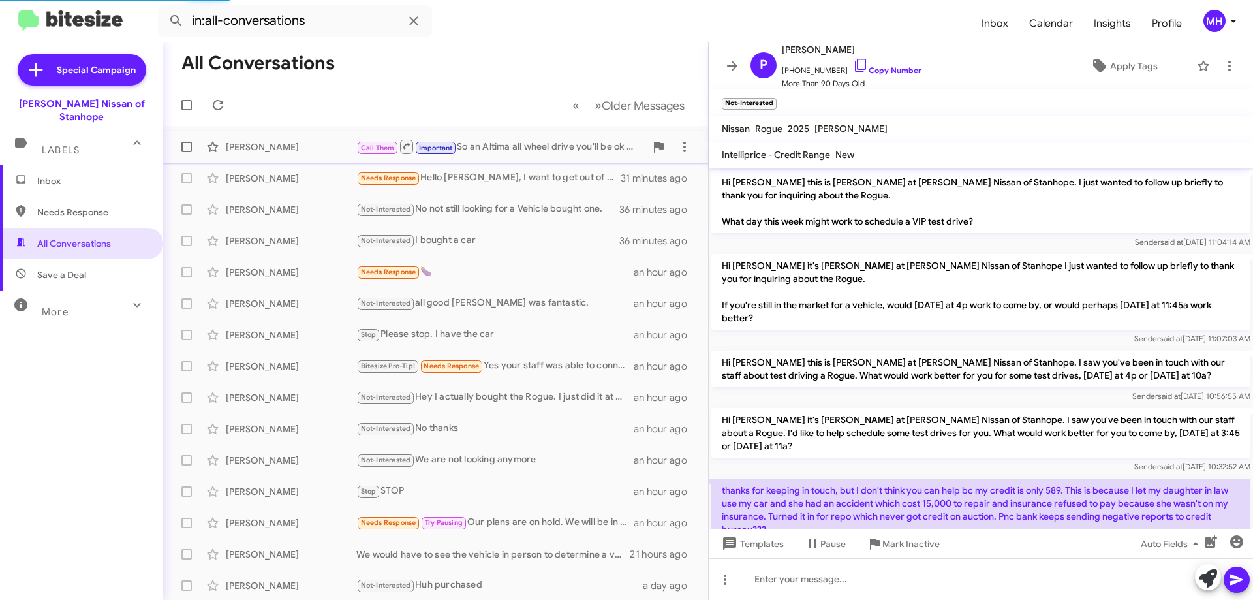
scroll to position [846, 0]
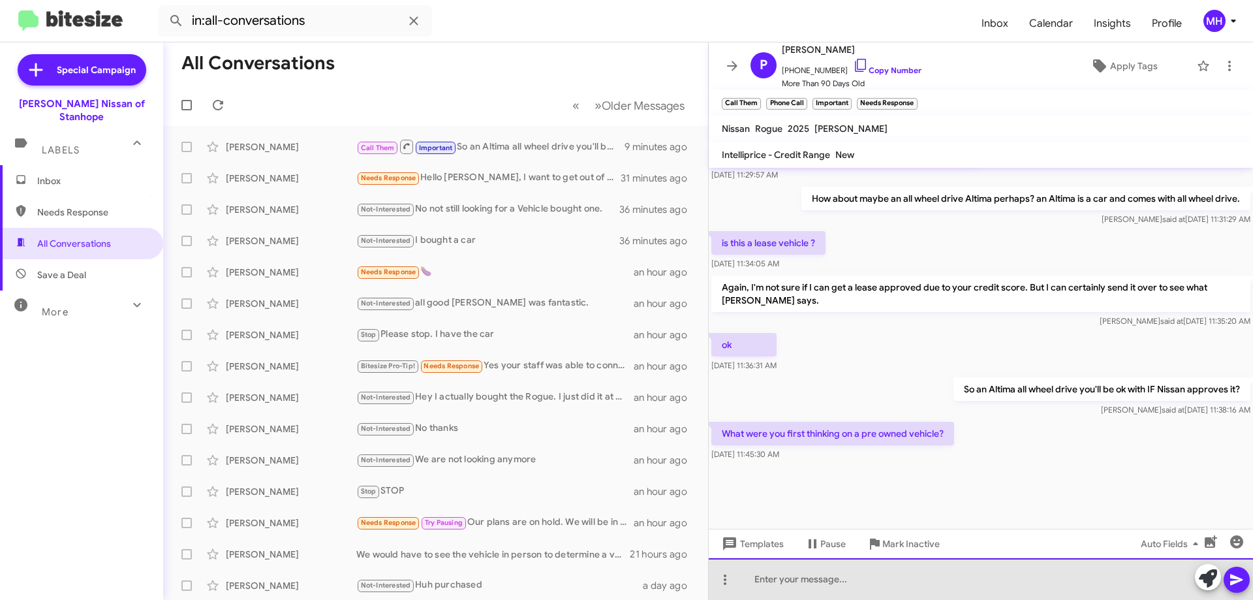
click at [758, 582] on div at bounding box center [981, 579] width 544 height 42
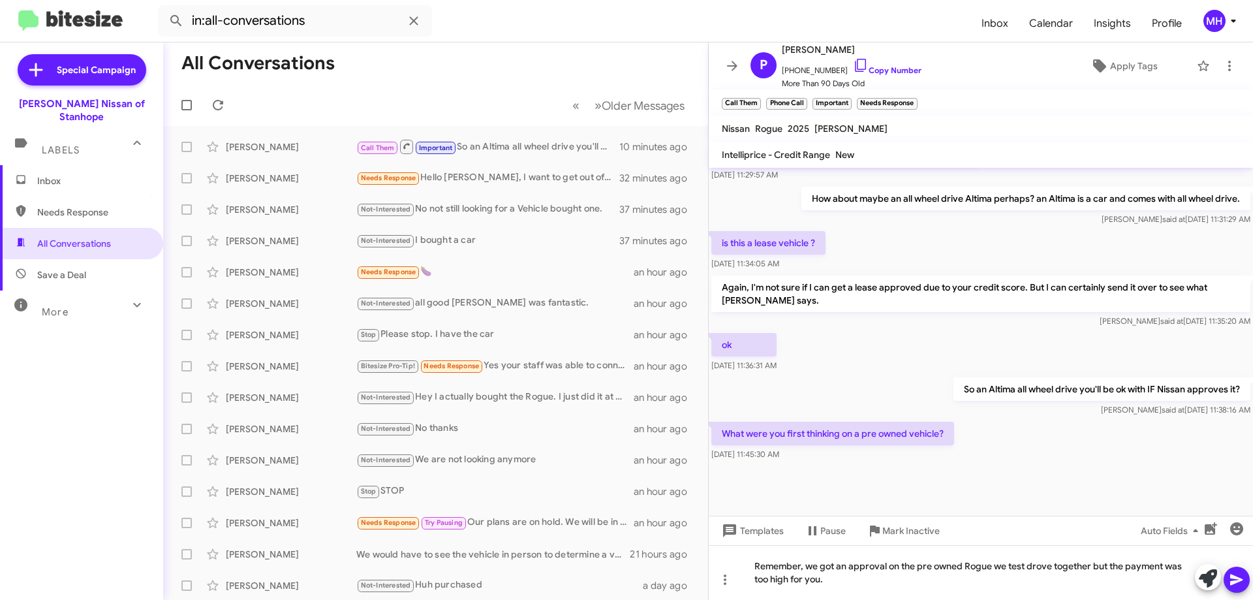
click at [1231, 576] on icon at bounding box center [1236, 579] width 12 height 11
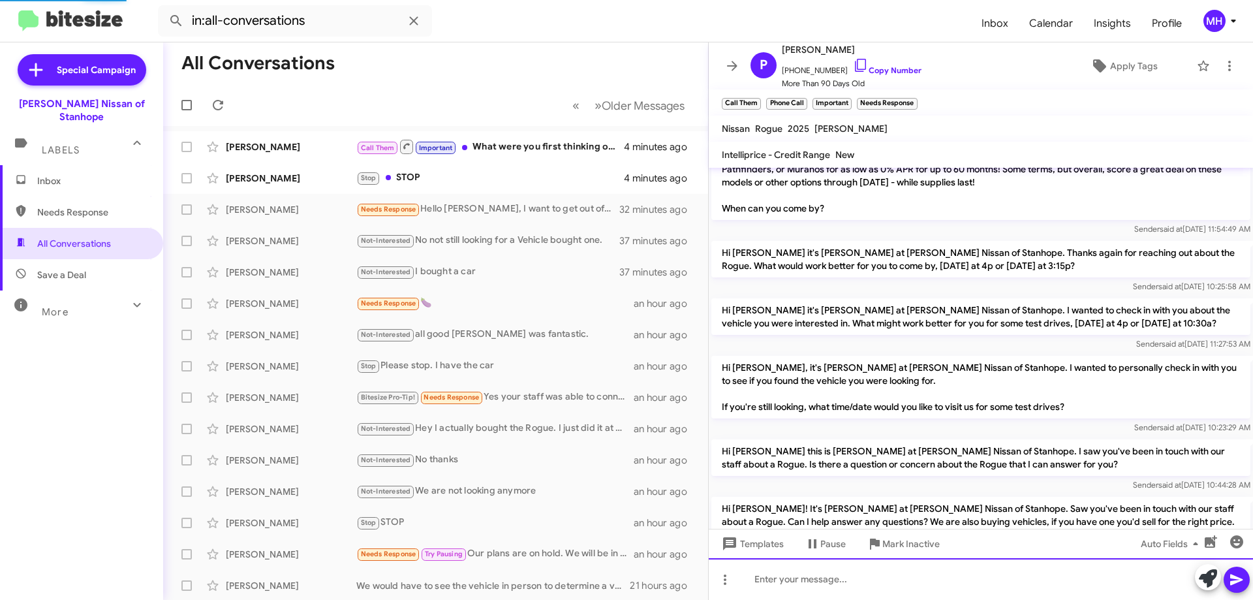
scroll to position [131, 0]
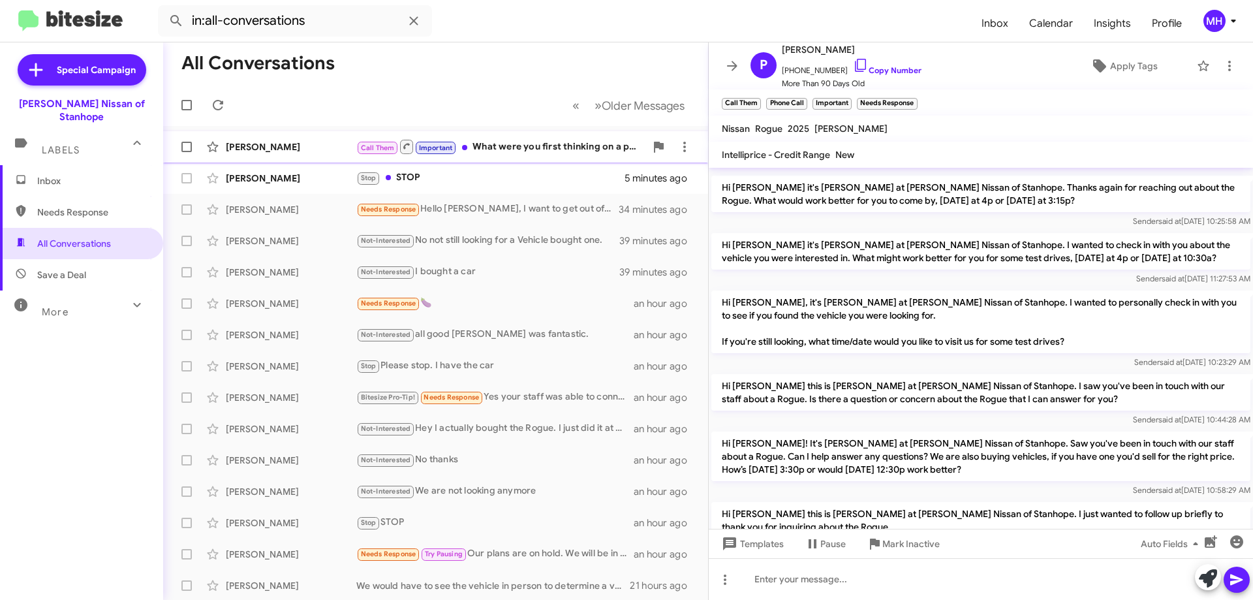
click at [511, 142] on div "Call Them Important What were you first thinking on a pre owned vehicle?" at bounding box center [500, 146] width 289 height 16
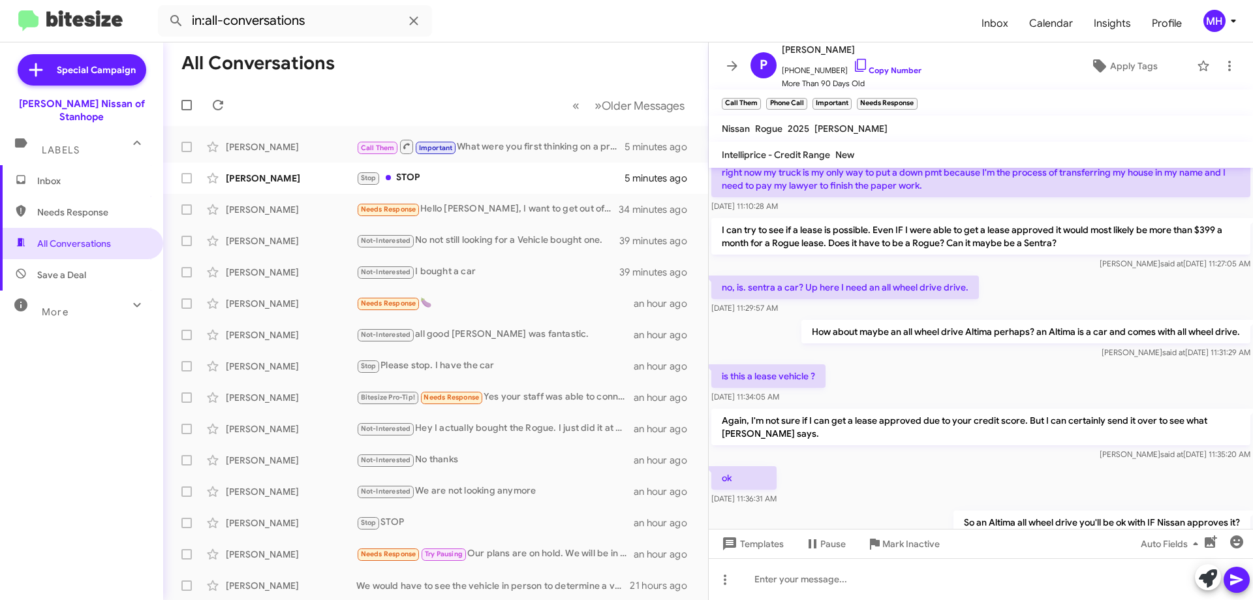
scroll to position [1375, 0]
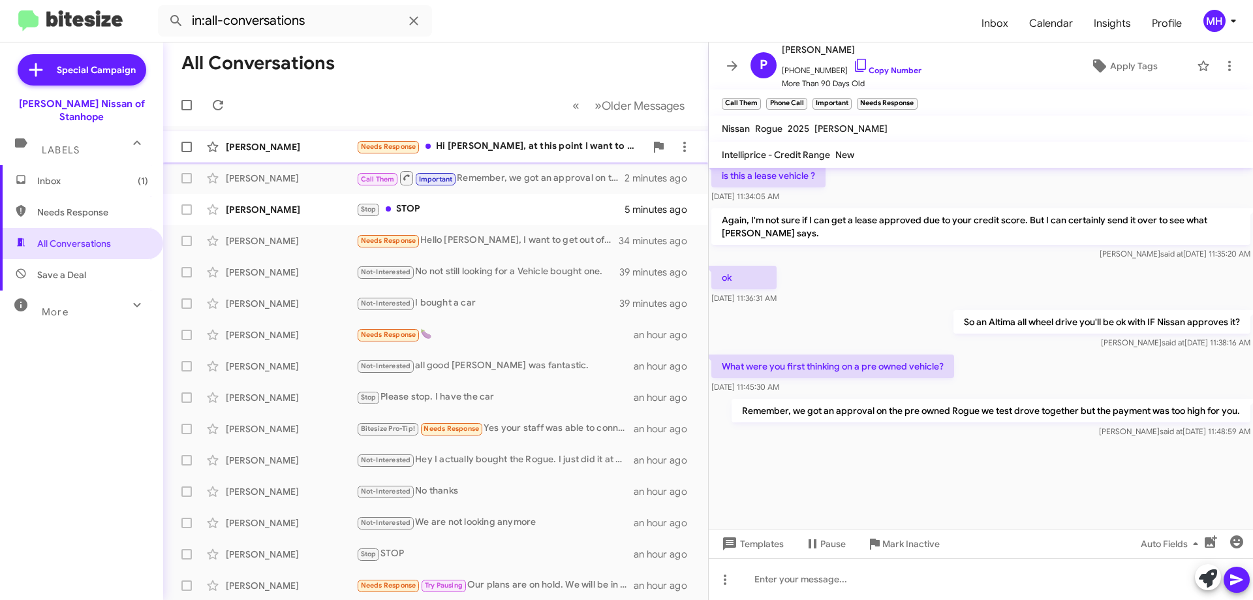
click at [534, 144] on div "Needs Response Hi Stephen, at this point I want to get a real estimate on what …" at bounding box center [500, 146] width 289 height 15
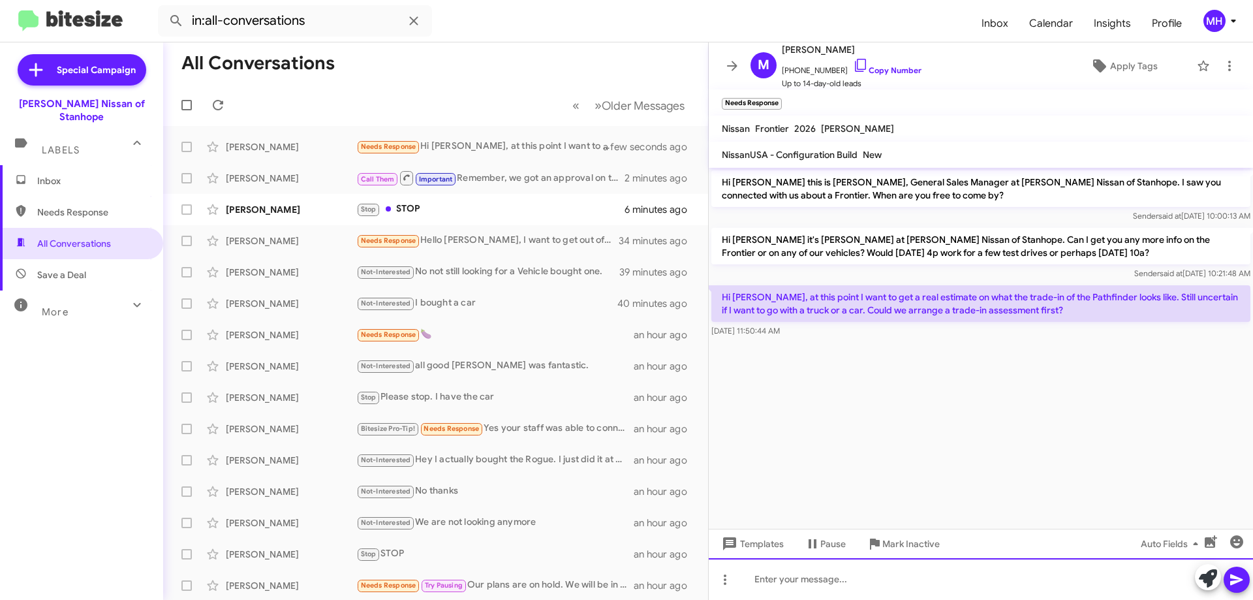
click at [755, 574] on div at bounding box center [981, 579] width 544 height 42
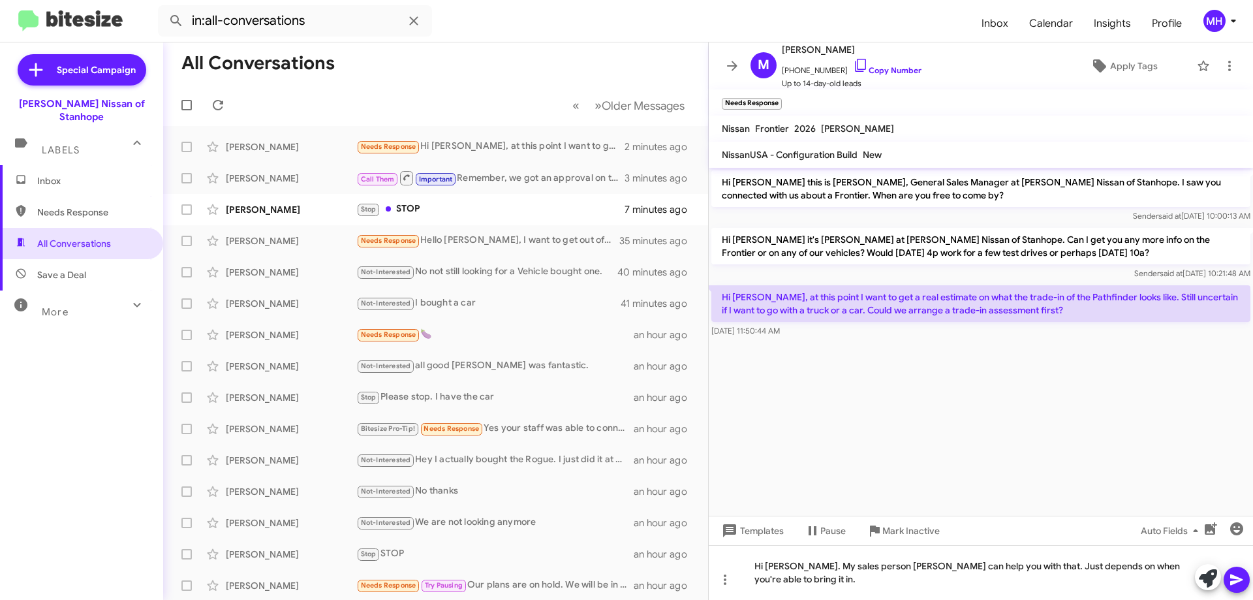
click at [1235, 576] on icon at bounding box center [1236, 579] width 12 height 11
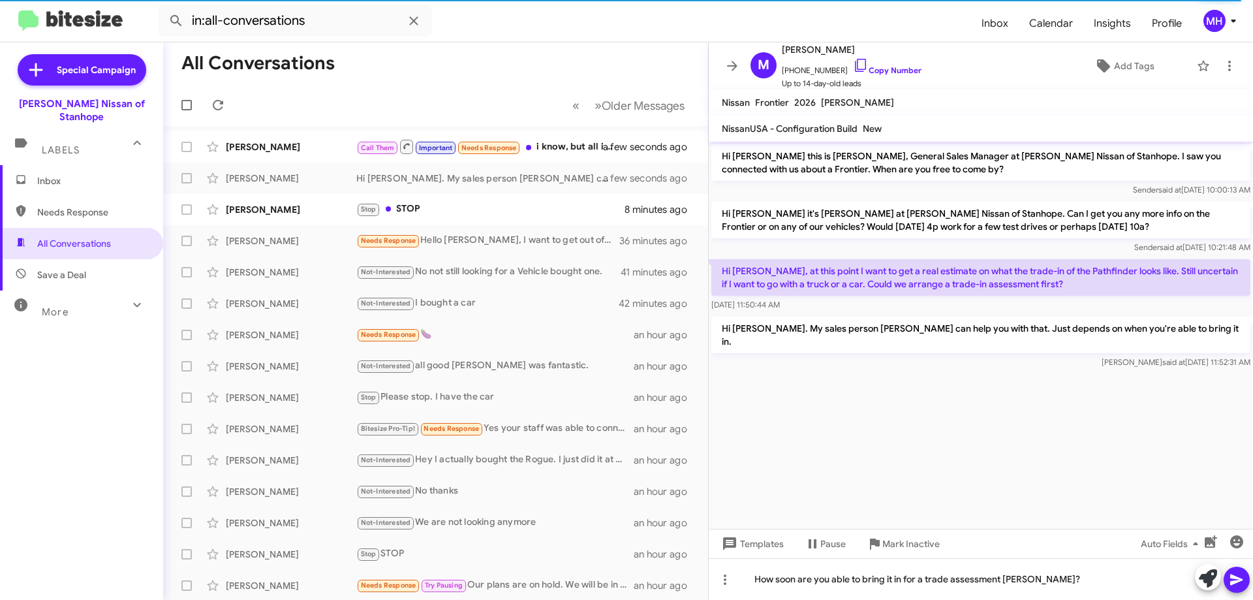
click at [1233, 579] on icon at bounding box center [1237, 580] width 16 height 16
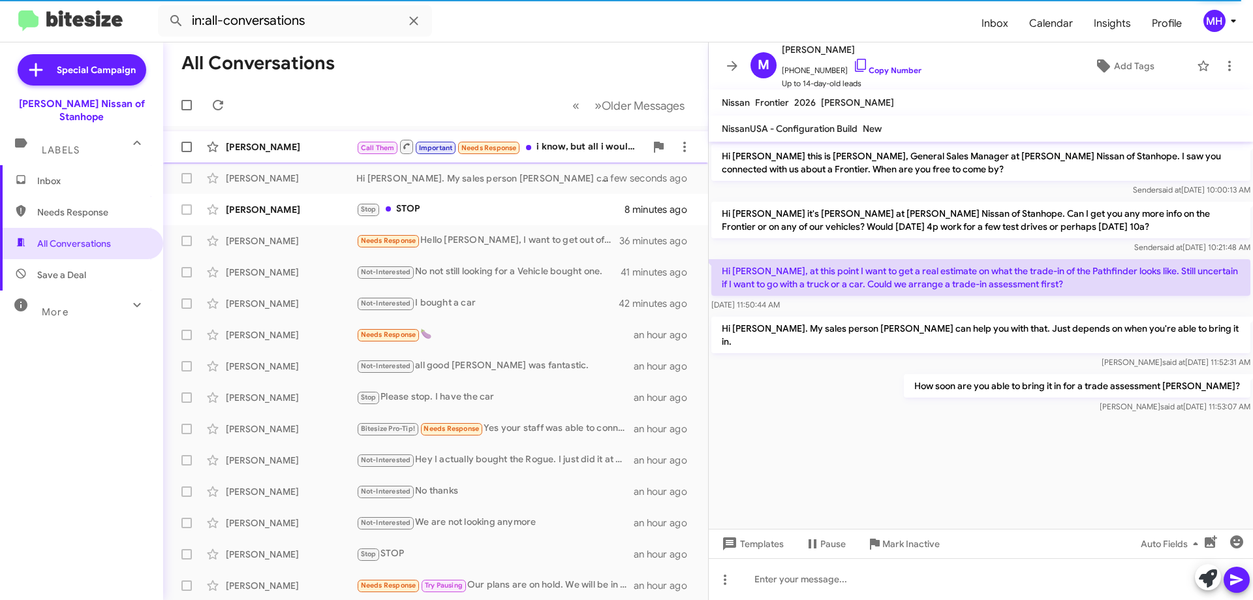
click at [571, 143] on div "Call Them Important Needs Response i know, but all i would like to know is mile…" at bounding box center [500, 146] width 289 height 16
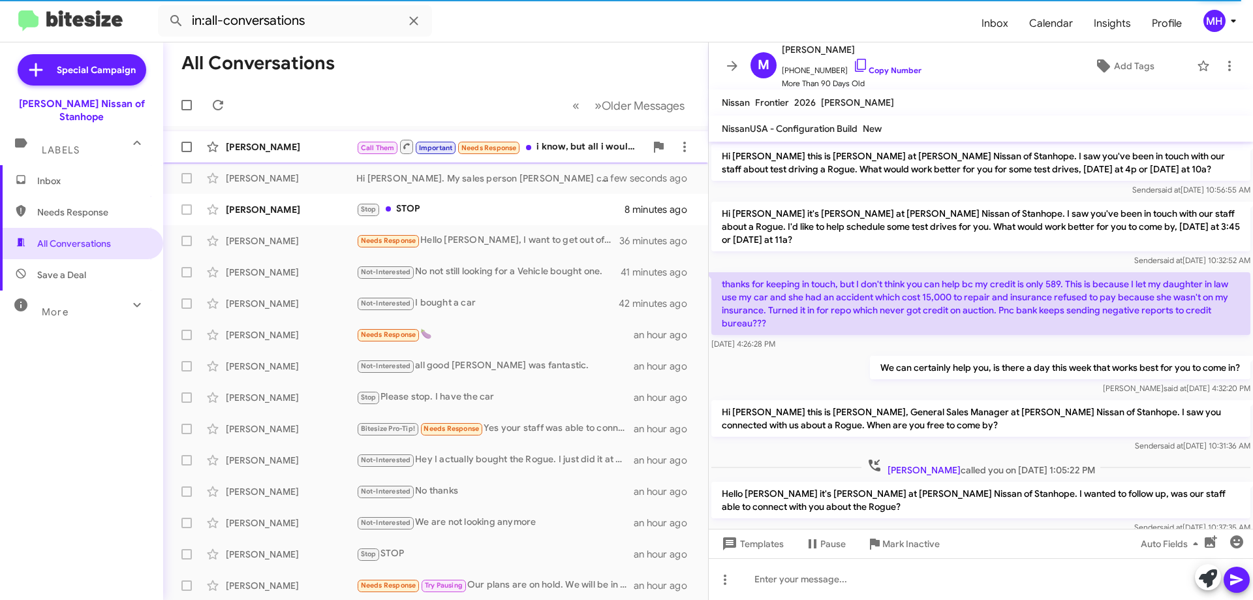
scroll to position [728, 0]
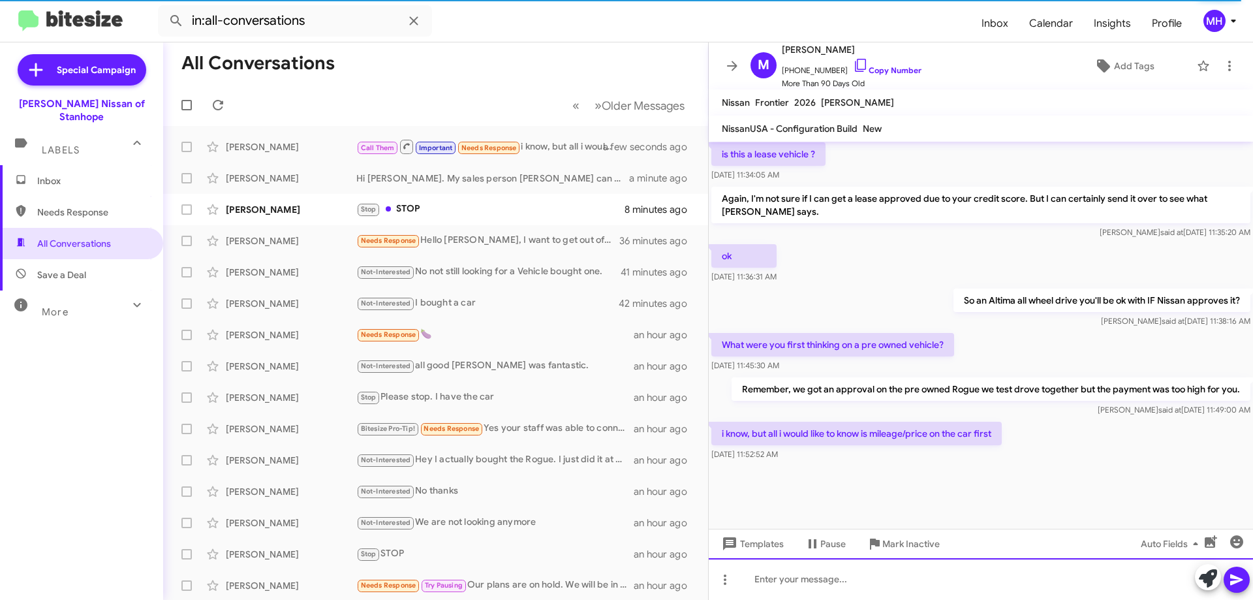
click at [813, 578] on div at bounding box center [981, 579] width 544 height 42
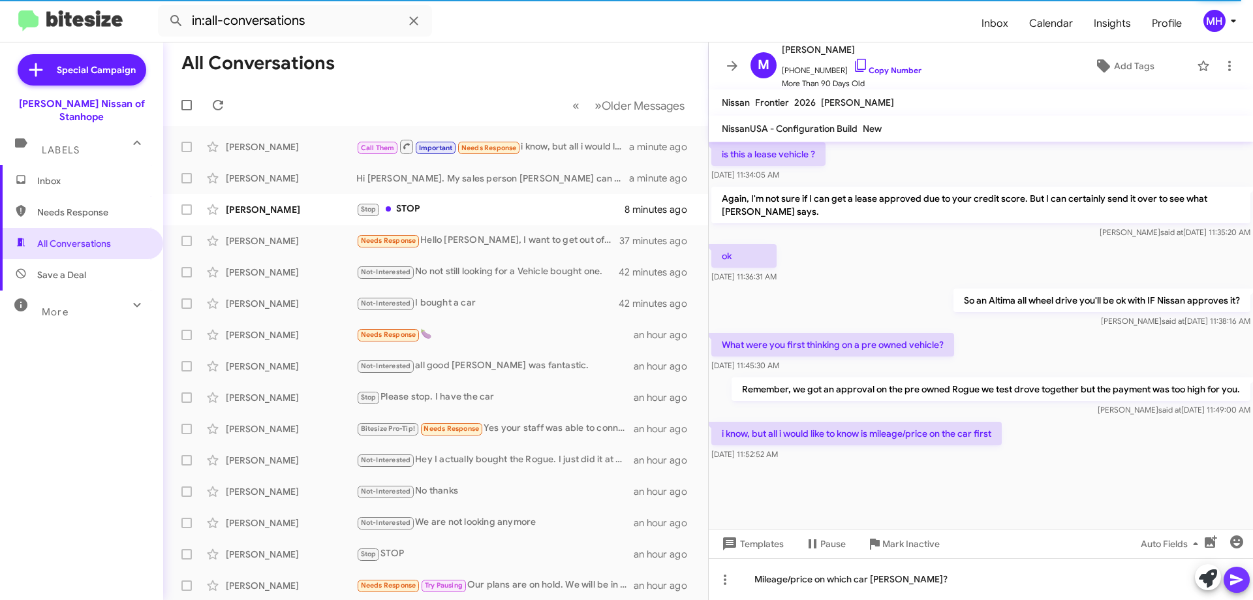
click at [1233, 579] on icon at bounding box center [1237, 580] width 16 height 16
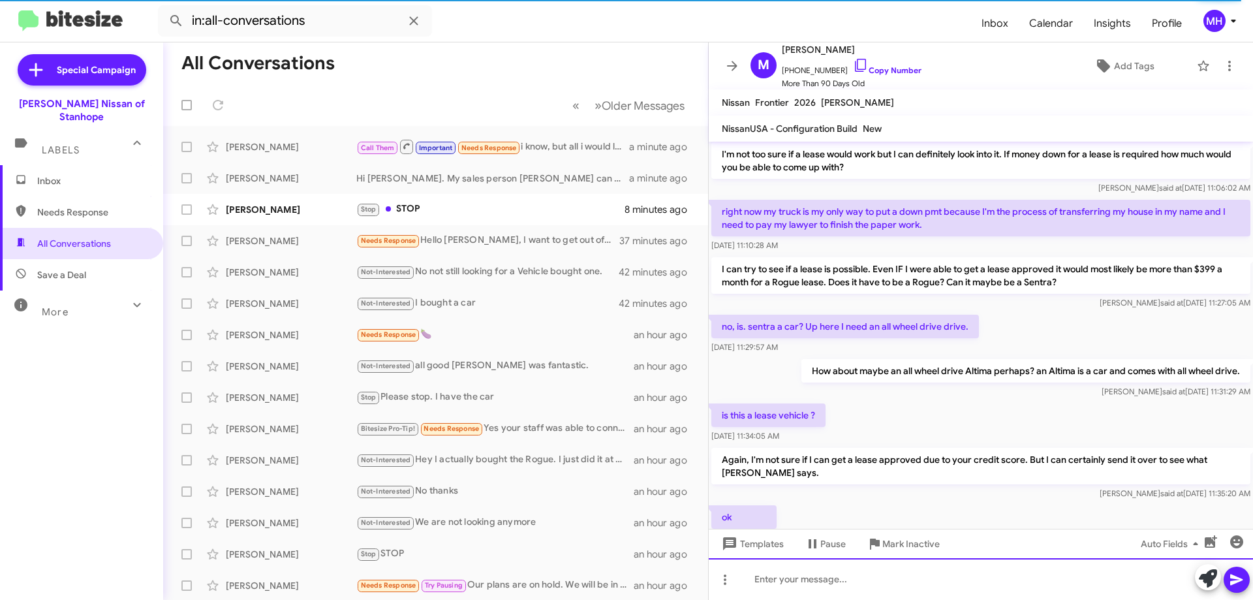
scroll to position [1444, 0]
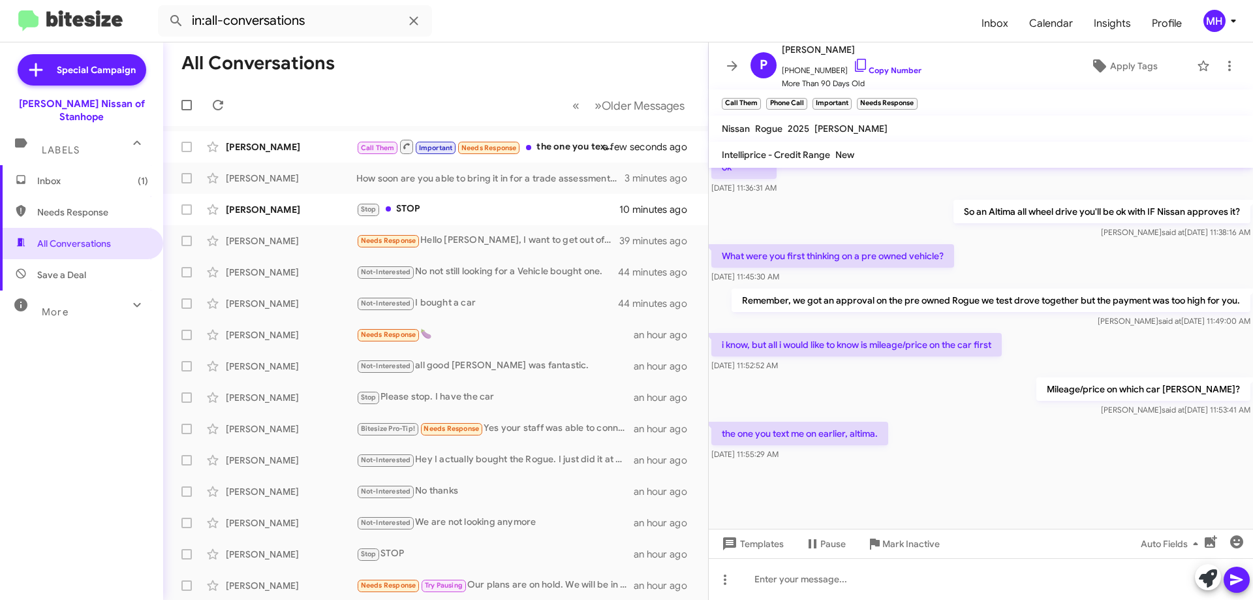
scroll to position [715, 0]
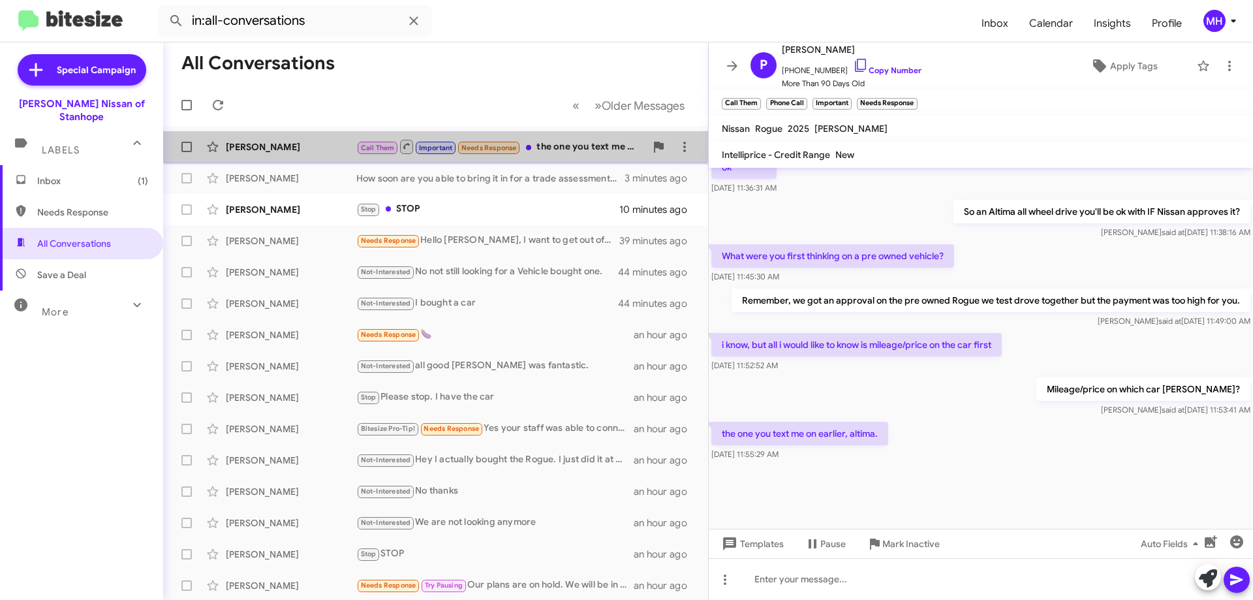
click at [565, 145] on div "Call Them Important Needs Response the one you text me on earlier, altima." at bounding box center [500, 146] width 289 height 16
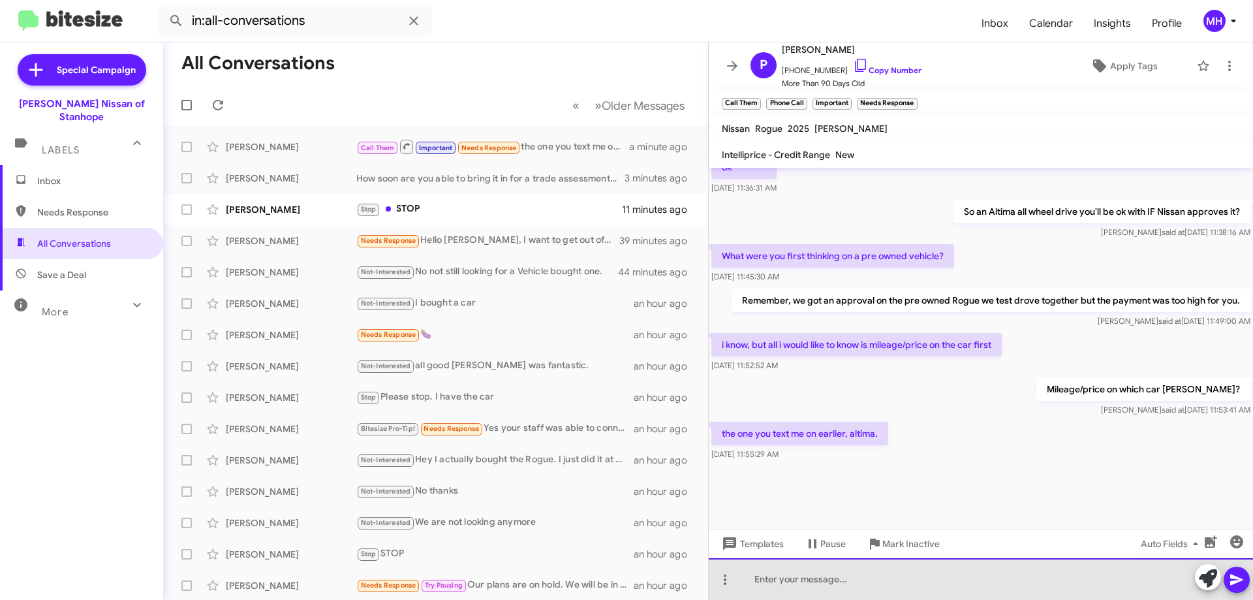
click at [779, 579] on div at bounding box center [981, 579] width 544 height 42
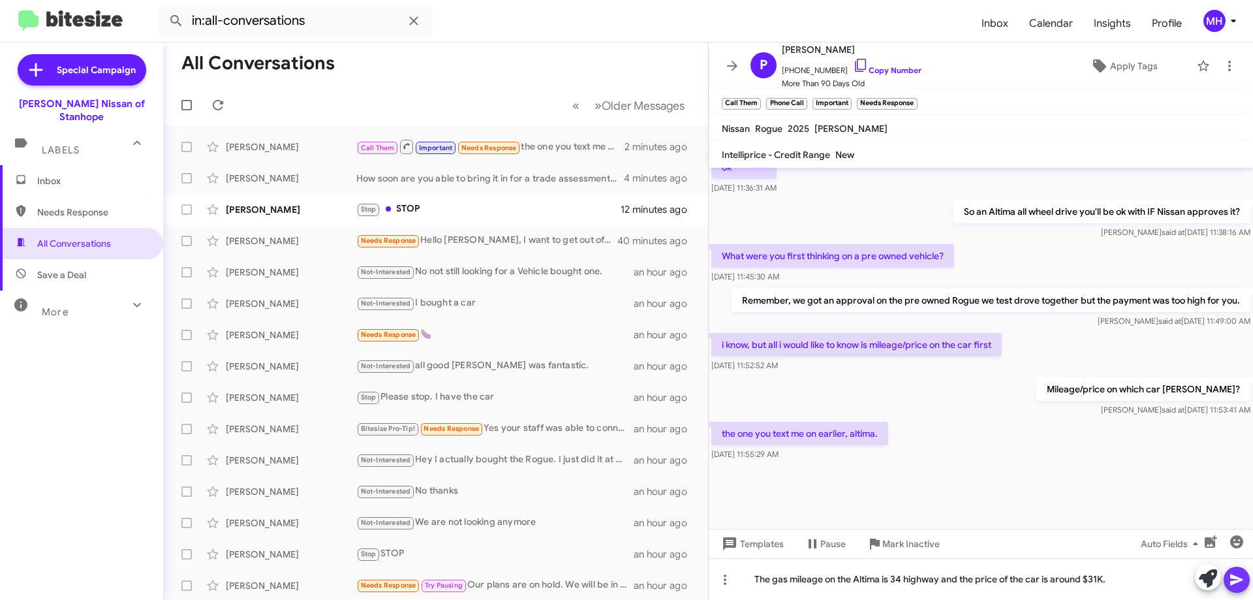
click at [1236, 579] on icon at bounding box center [1236, 579] width 12 height 11
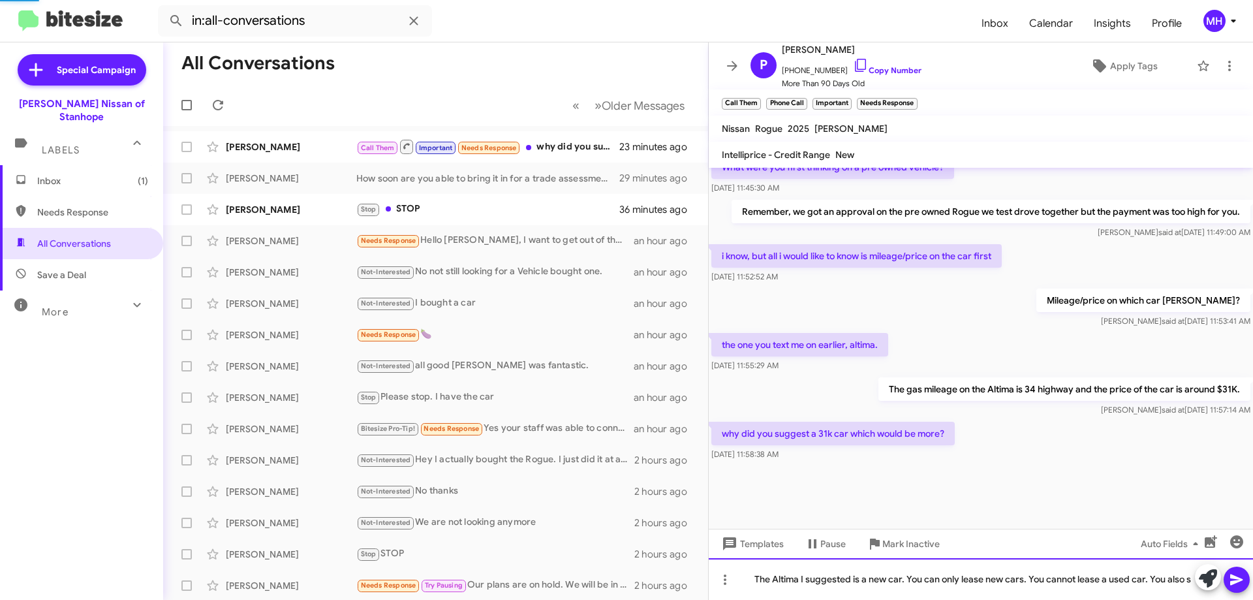
scroll to position [689, 0]
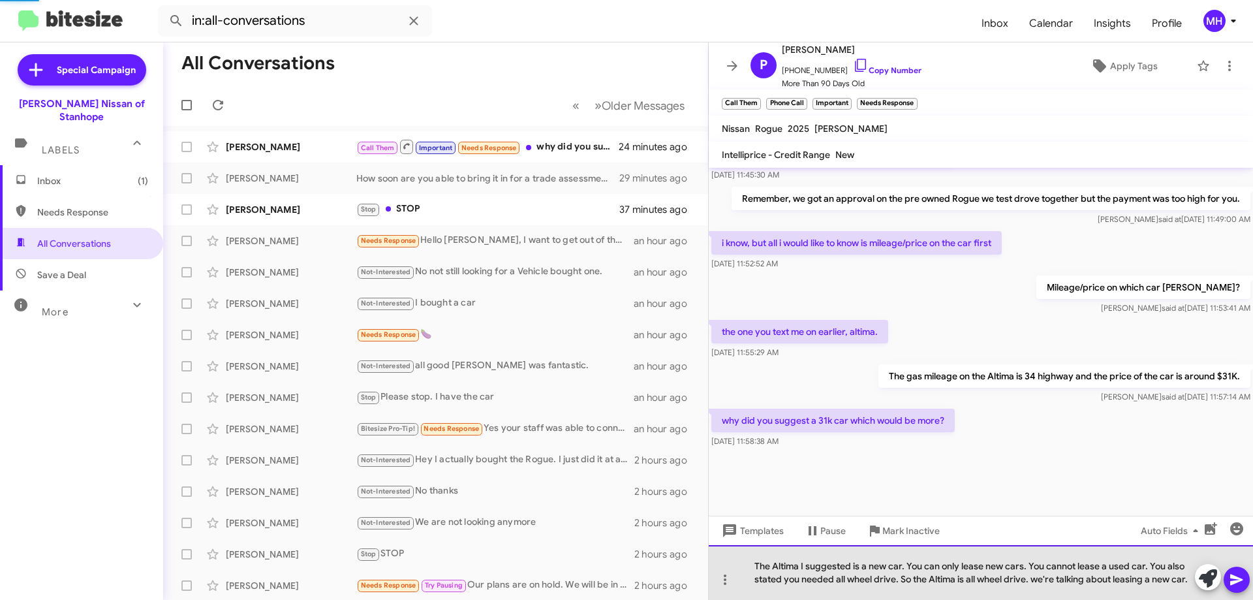
click at [1039, 578] on div "The Altima I suggested is a new car. You can only lease new cars. You cannot le…" at bounding box center [981, 572] width 544 height 55
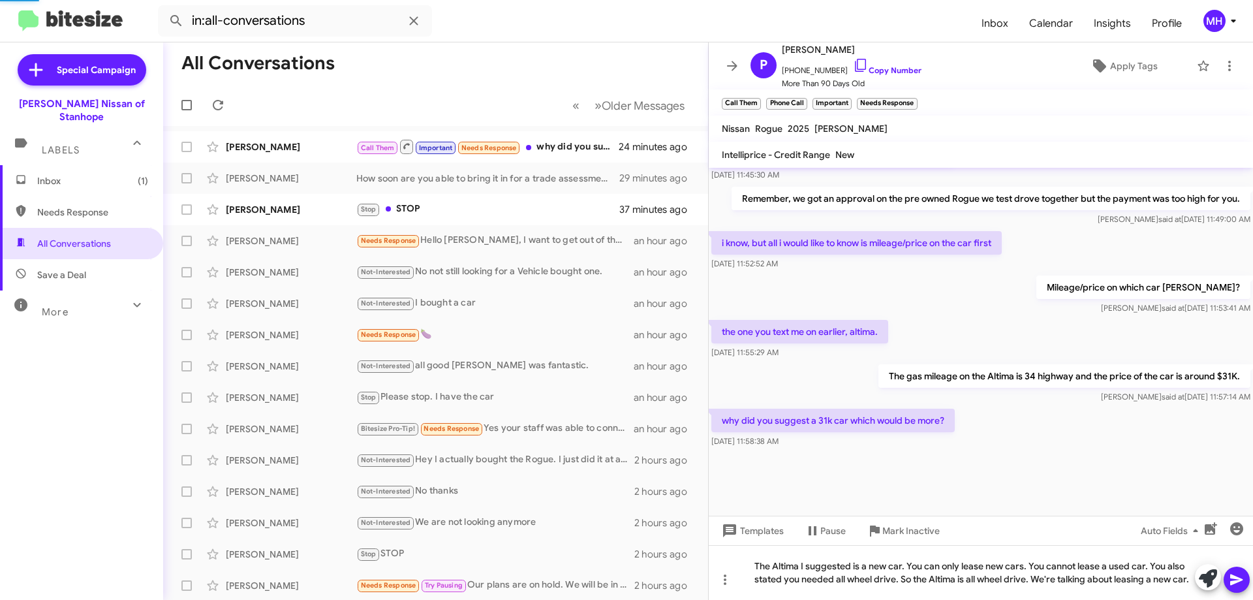
click at [1235, 578] on icon at bounding box center [1236, 579] width 12 height 11
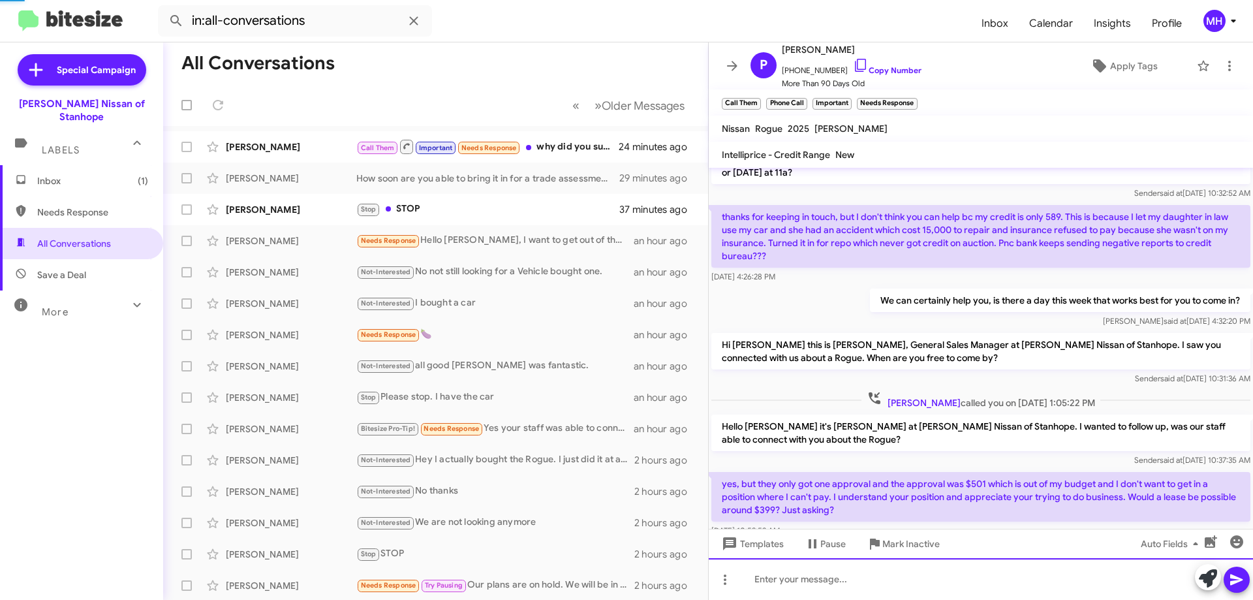
scroll to position [0, 0]
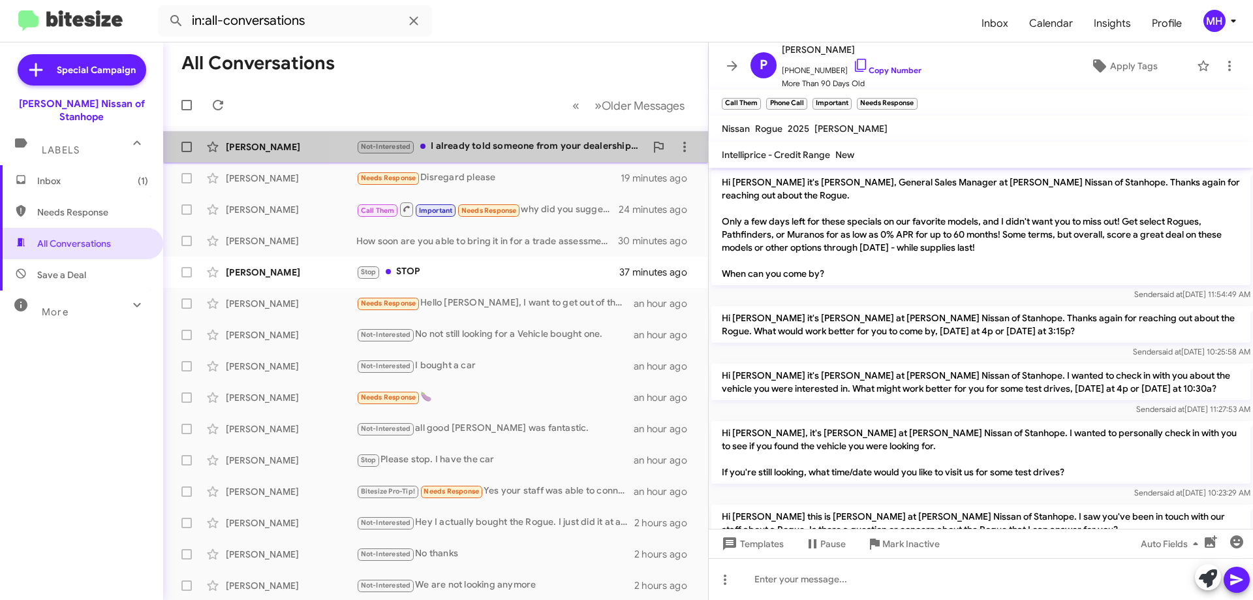
click at [536, 144] on div "Not-Interested I already told someone from your dealership that I bout a car so…" at bounding box center [500, 146] width 289 height 15
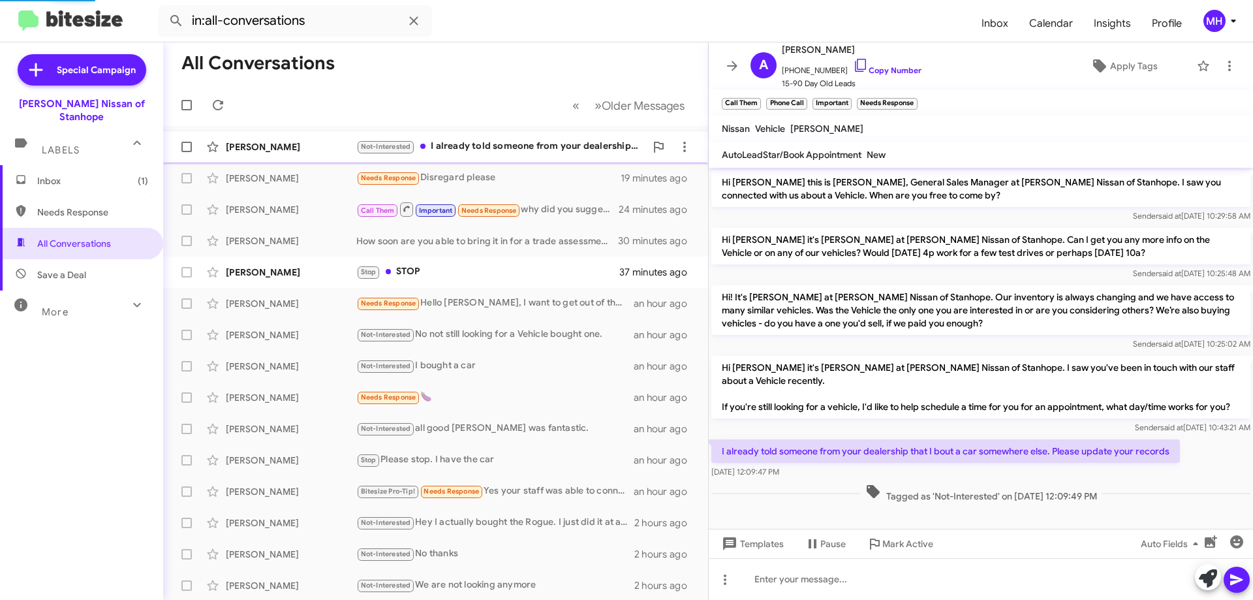
scroll to position [9, 0]
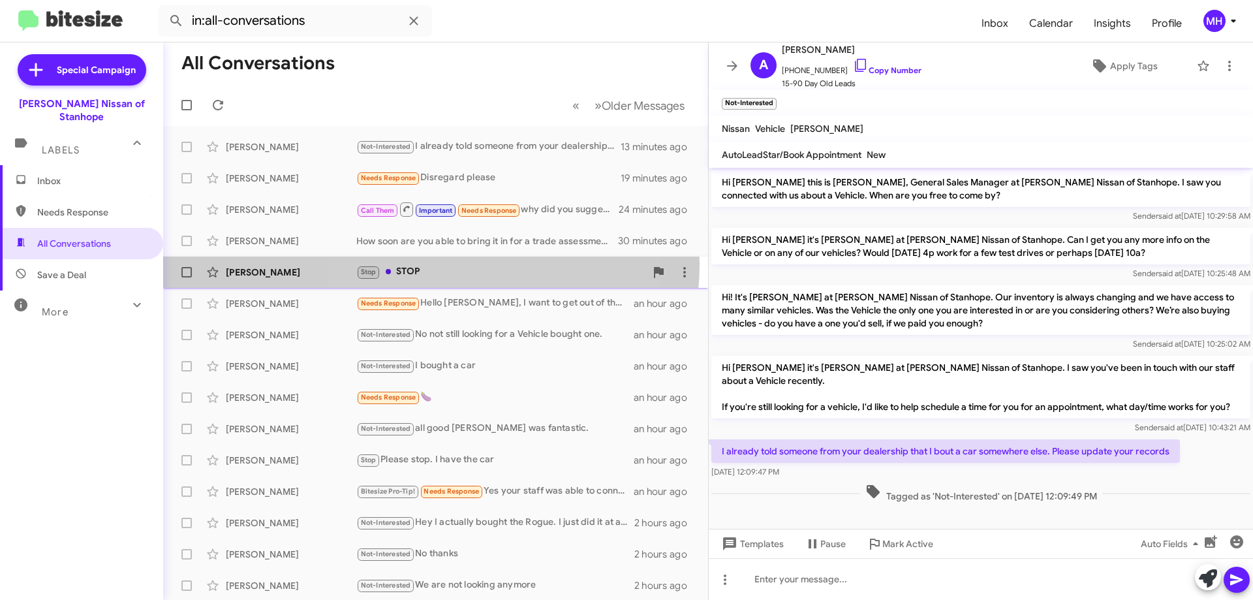
click at [430, 264] on div "[PERSON_NAME] Stop STOP 37 minutes ago" at bounding box center [436, 272] width 524 height 26
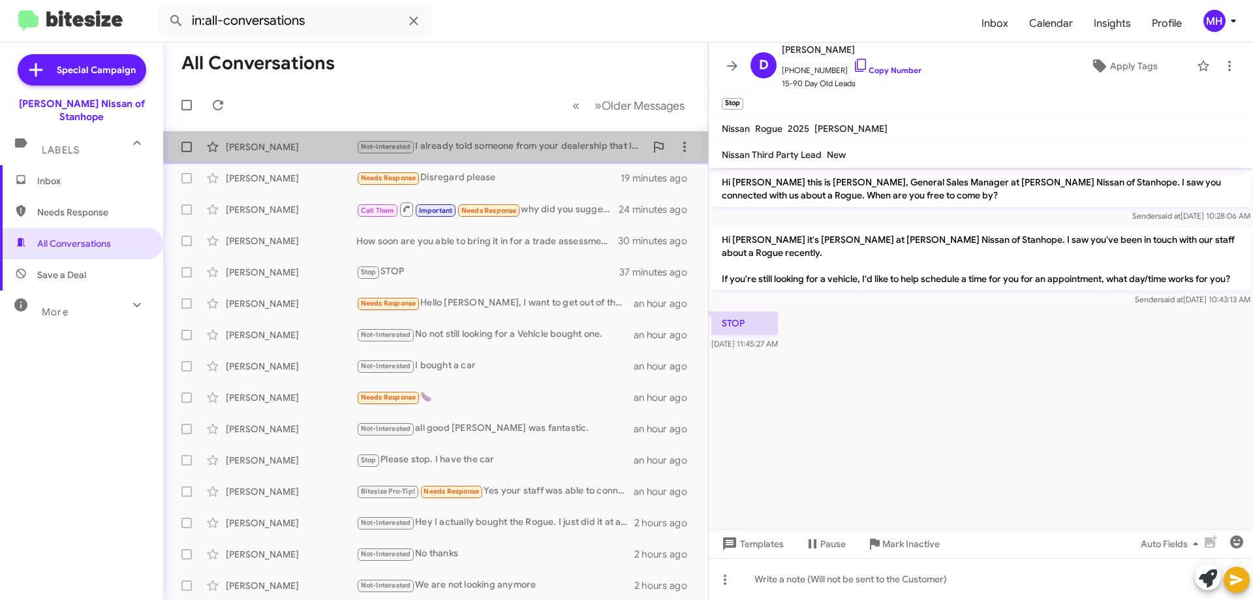
click at [504, 141] on div "Not-Interested I already told someone from your dealership that I bout a car so…" at bounding box center [500, 146] width 289 height 15
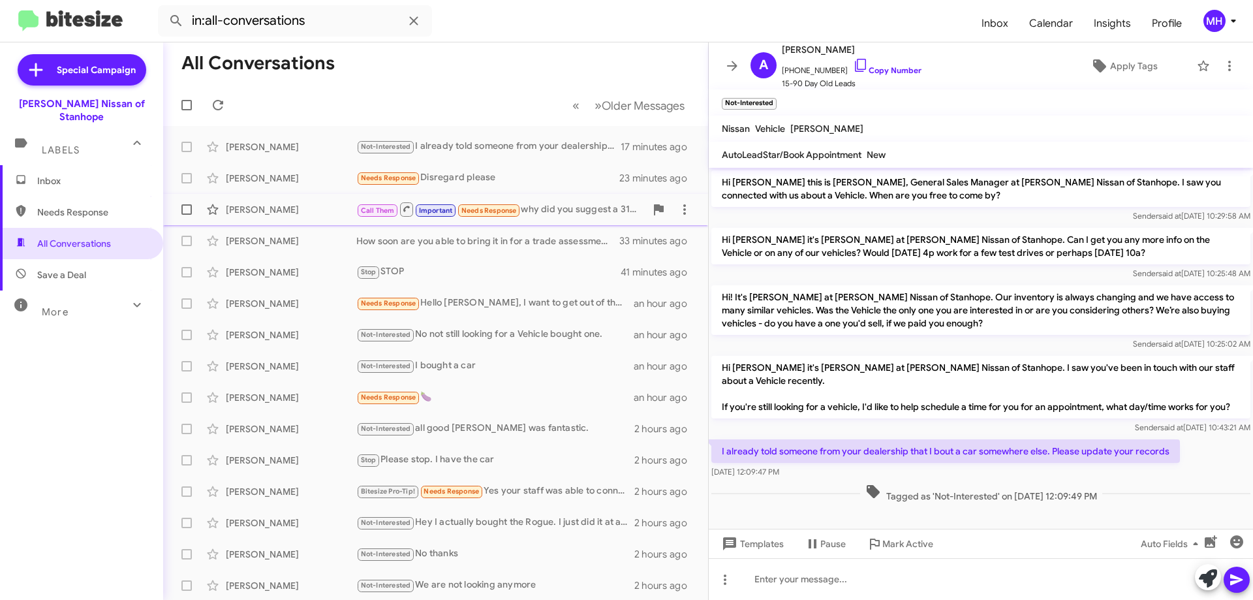
click at [564, 207] on div "Call Them Important Needs Response why did you suggest a 31k car which would be…" at bounding box center [500, 209] width 289 height 16
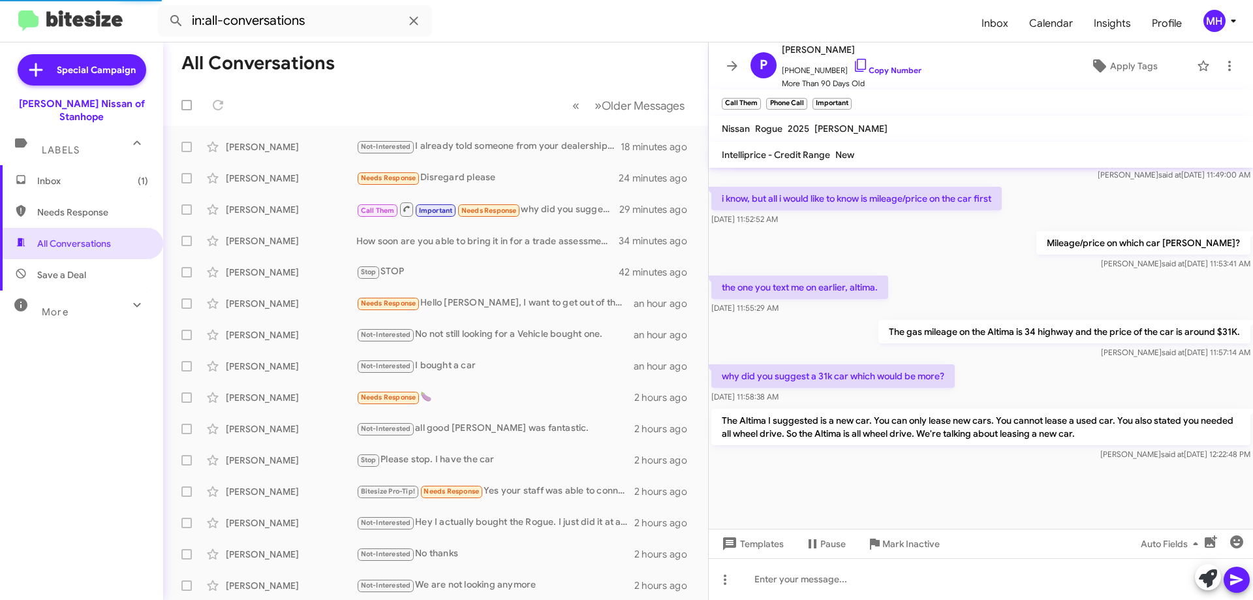
scroll to position [696, 0]
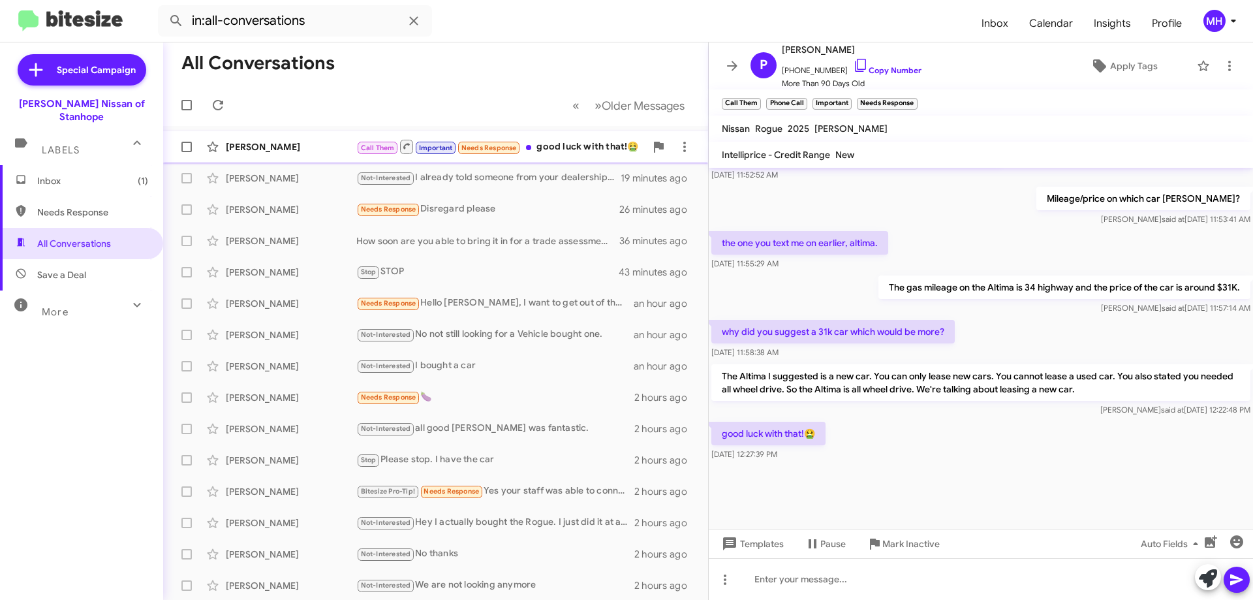
click at [585, 146] on div "Call Them Important Needs Response good luck with that!🤮" at bounding box center [500, 146] width 289 height 16
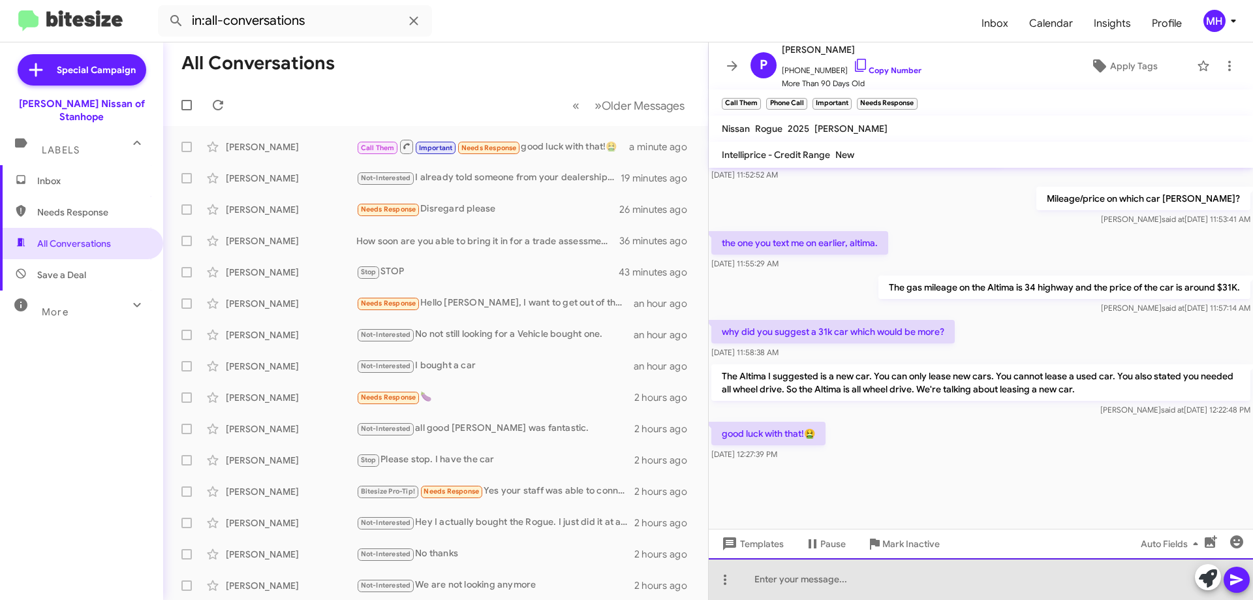
click at [766, 578] on div at bounding box center [981, 579] width 544 height 42
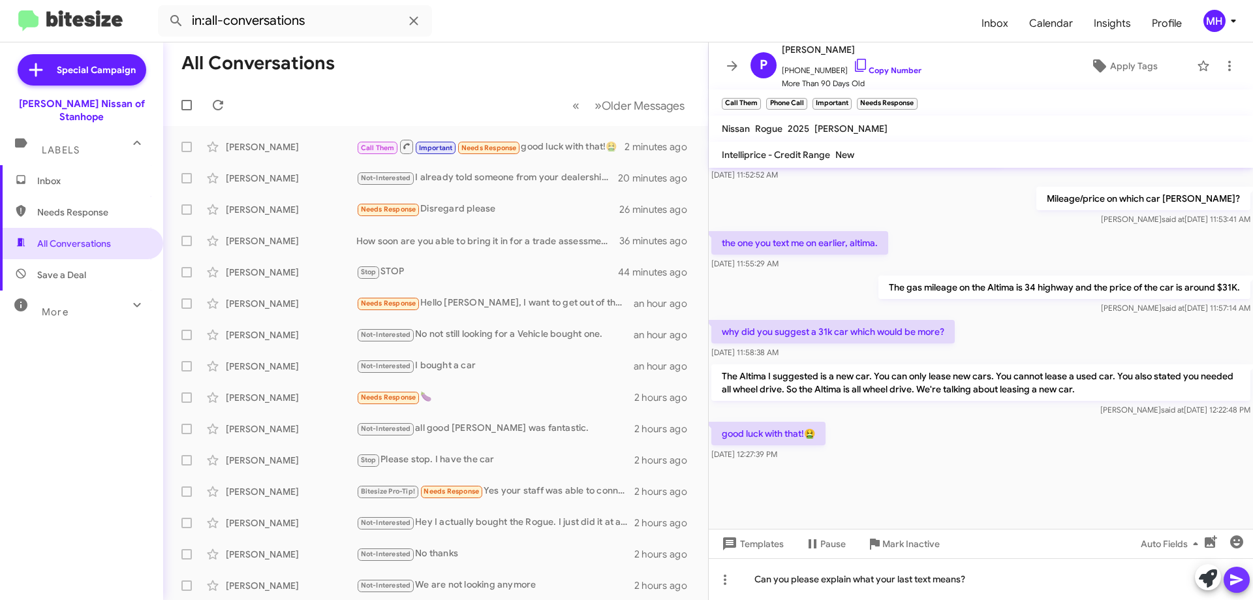
click at [1235, 581] on icon at bounding box center [1236, 579] width 12 height 11
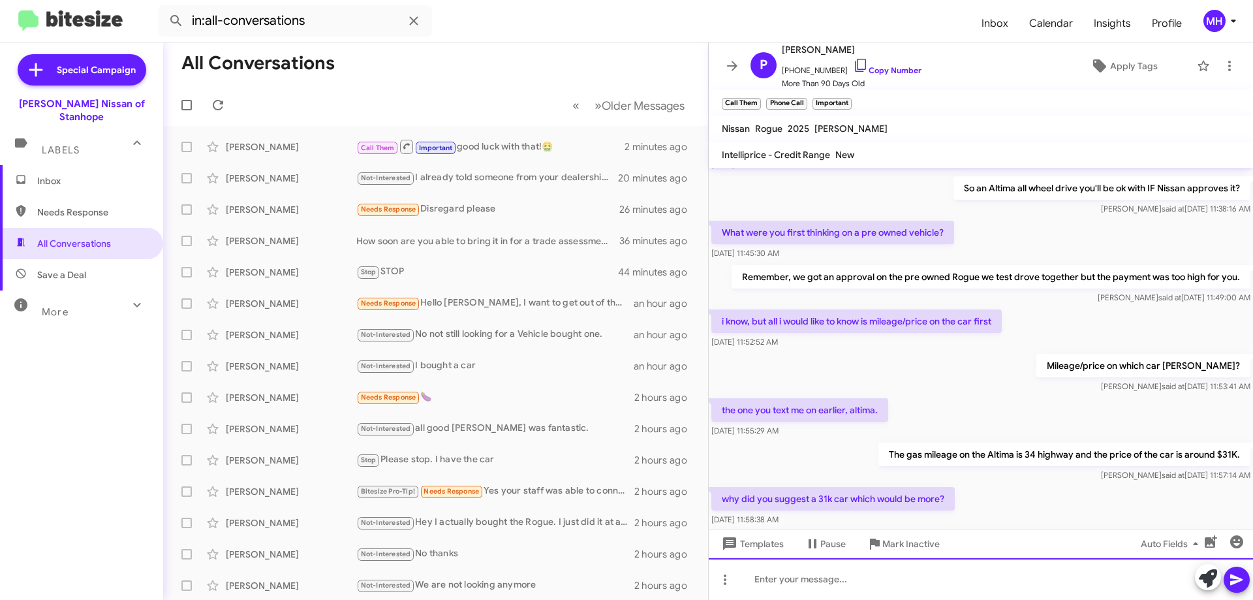
scroll to position [1830, 0]
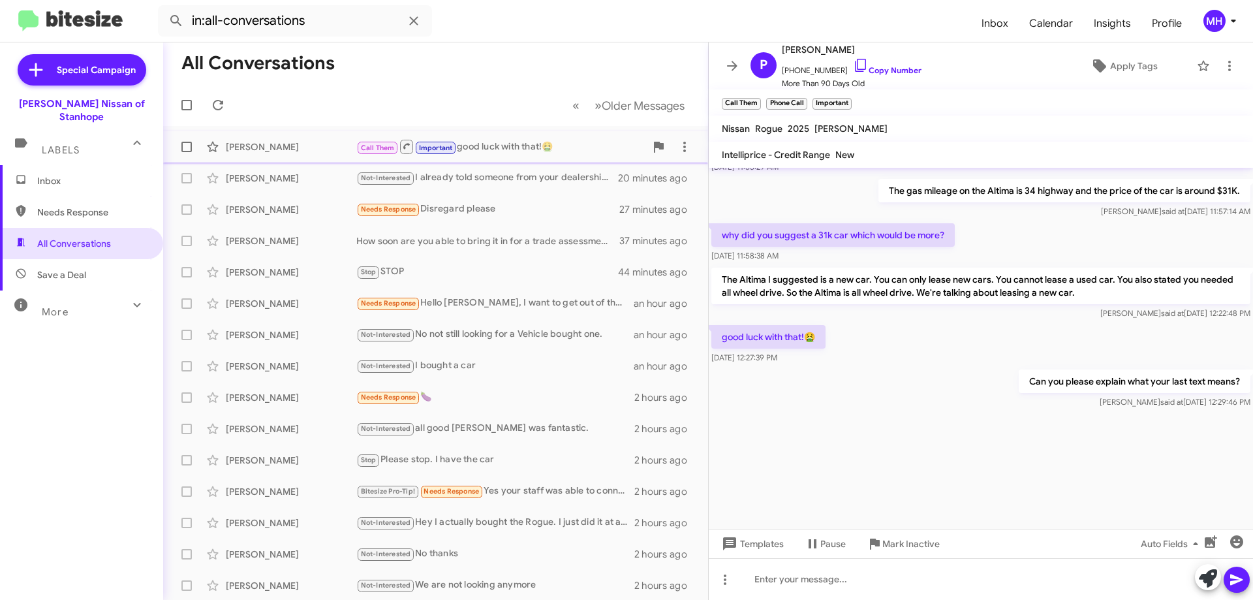
click at [496, 147] on div "Call Them Important good luck with that!🤮" at bounding box center [500, 146] width 289 height 16
click at [46, 174] on span "Inbox" at bounding box center [92, 180] width 111 height 13
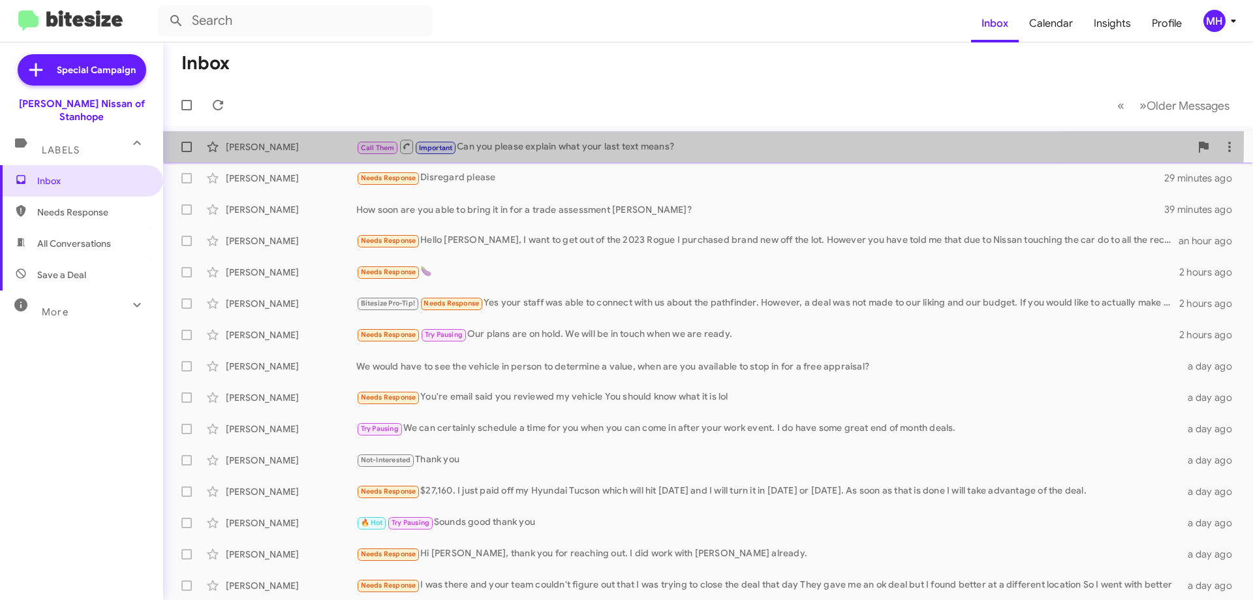
click at [572, 140] on div "Call Them Important Can you please explain what your last text means?" at bounding box center [773, 146] width 834 height 16
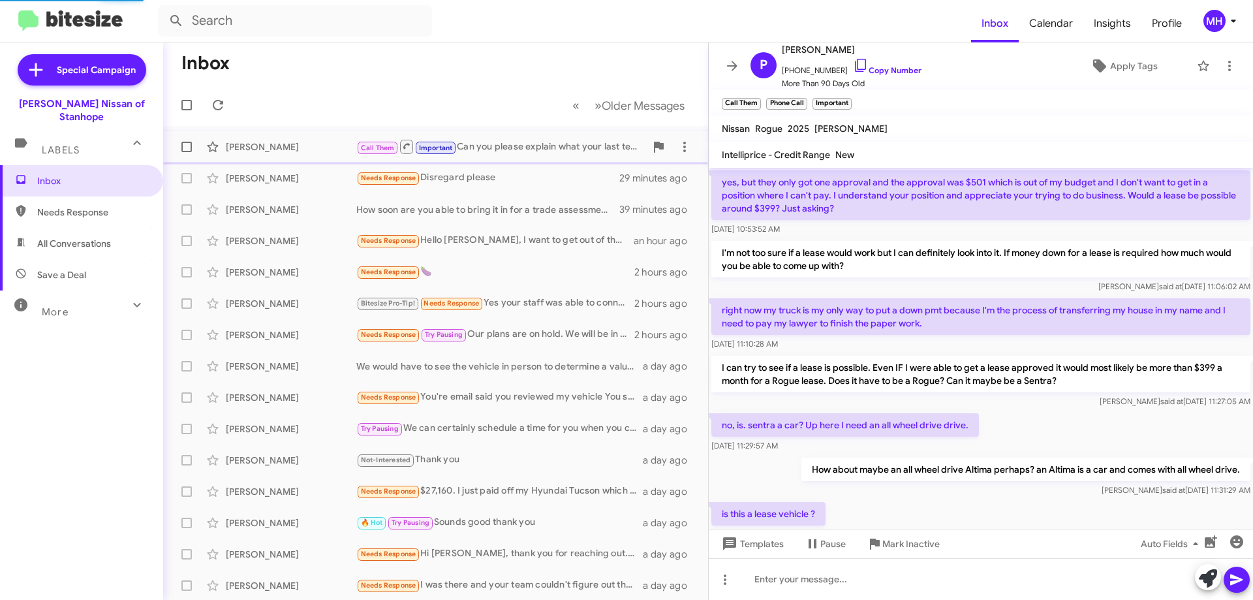
scroll to position [657, 0]
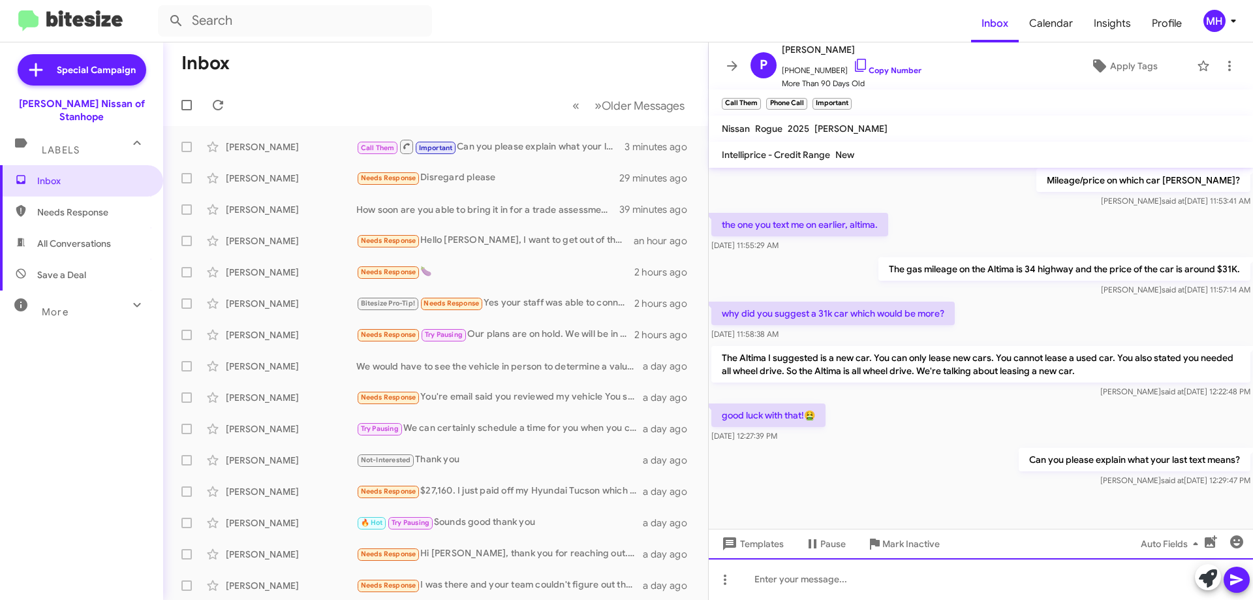
click at [791, 581] on div at bounding box center [981, 579] width 544 height 42
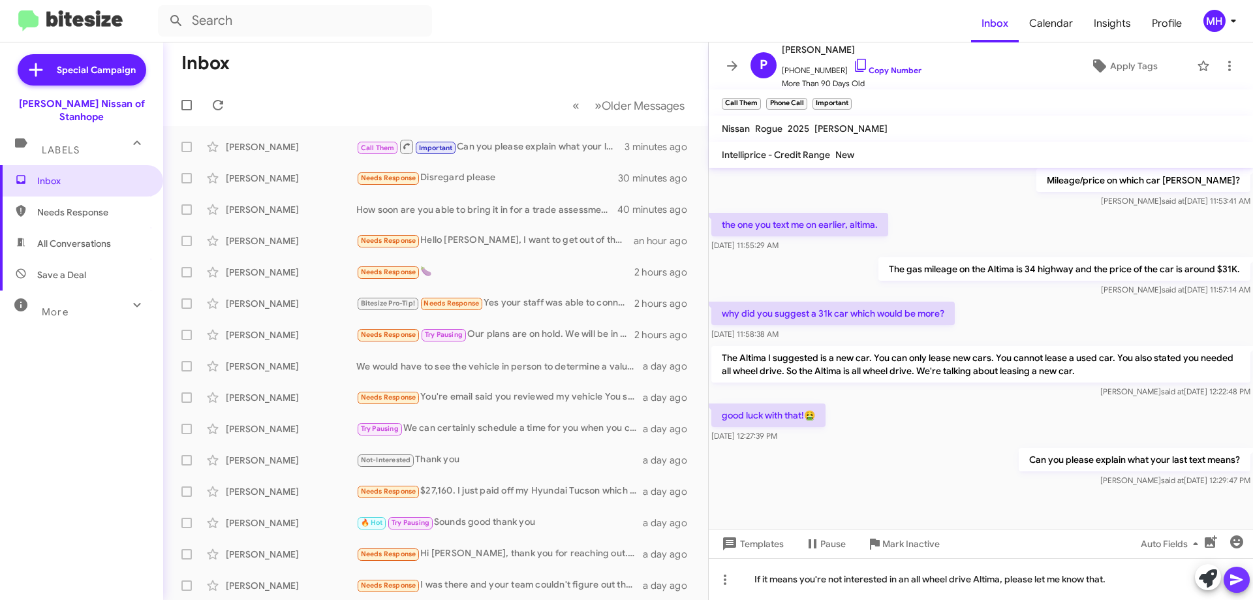
click at [1233, 576] on icon at bounding box center [1236, 579] width 12 height 11
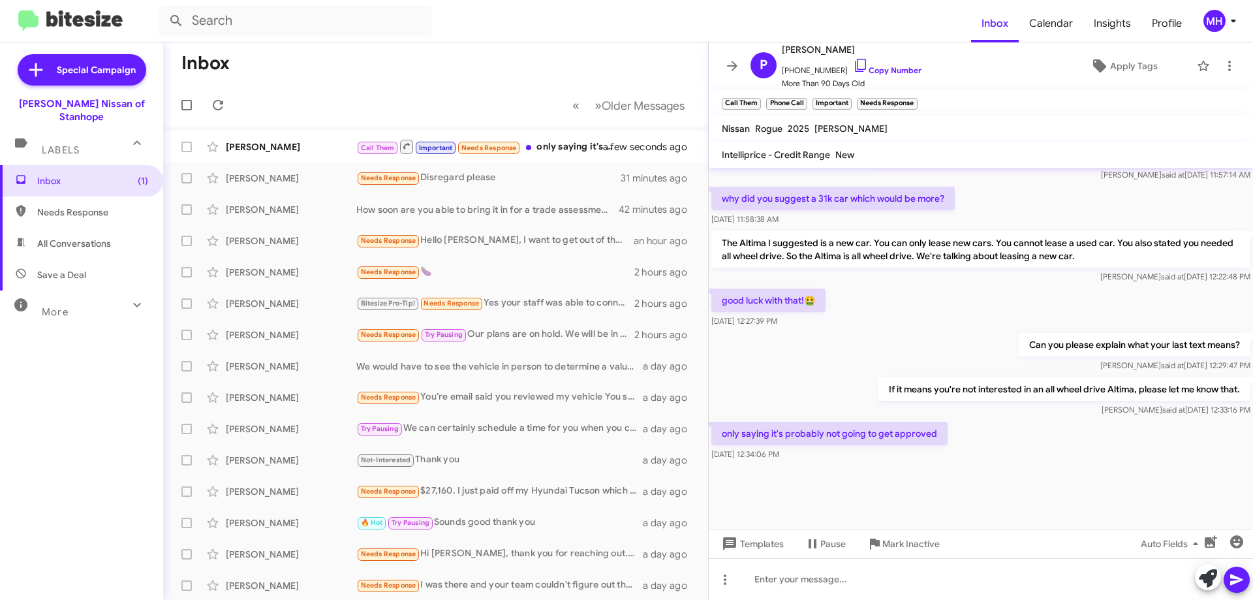
scroll to position [644, 0]
click at [1234, 576] on icon at bounding box center [1236, 579] width 12 height 11
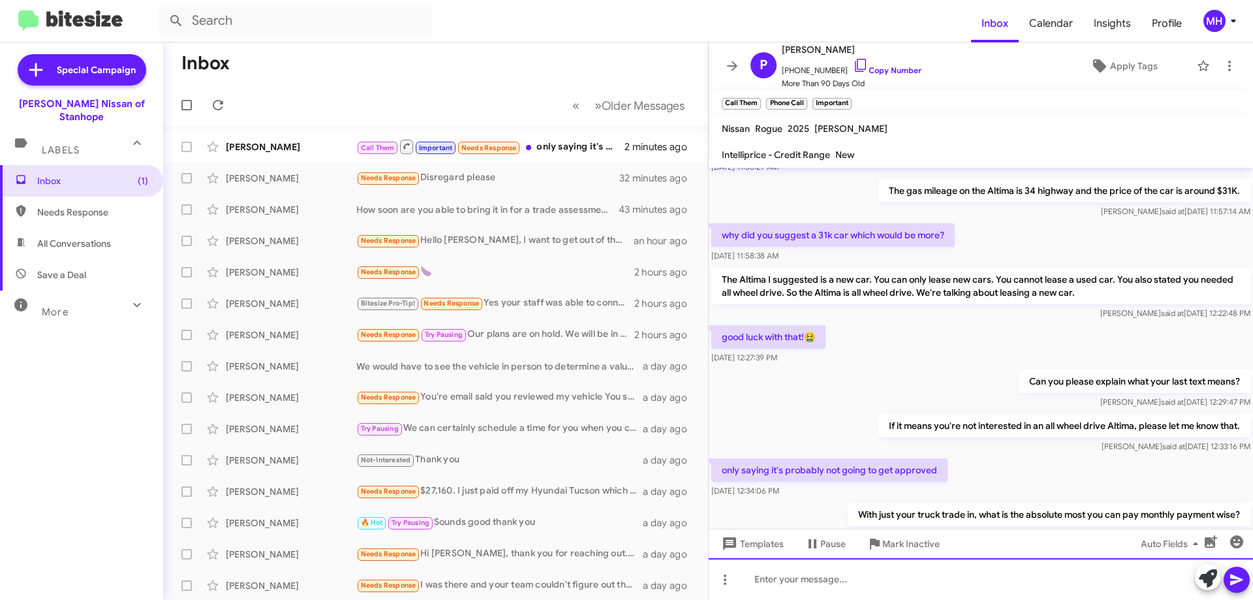
scroll to position [1912, 0]
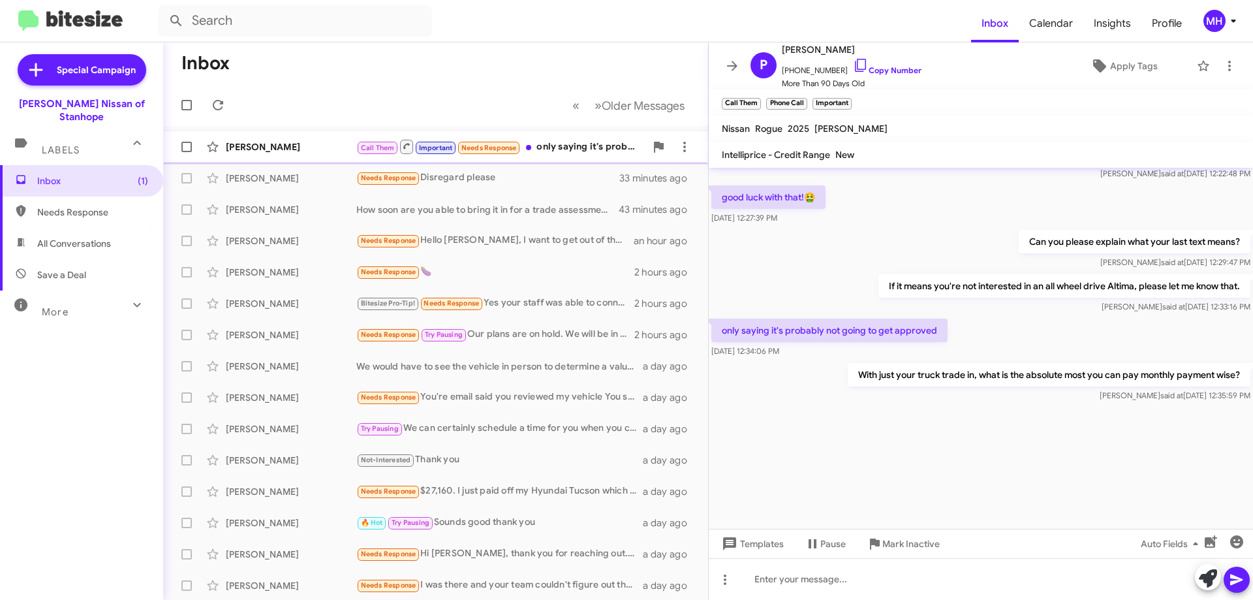
click at [554, 147] on div "Call Them Important Needs Response only saying it's probably not going to get a…" at bounding box center [500, 146] width 289 height 16
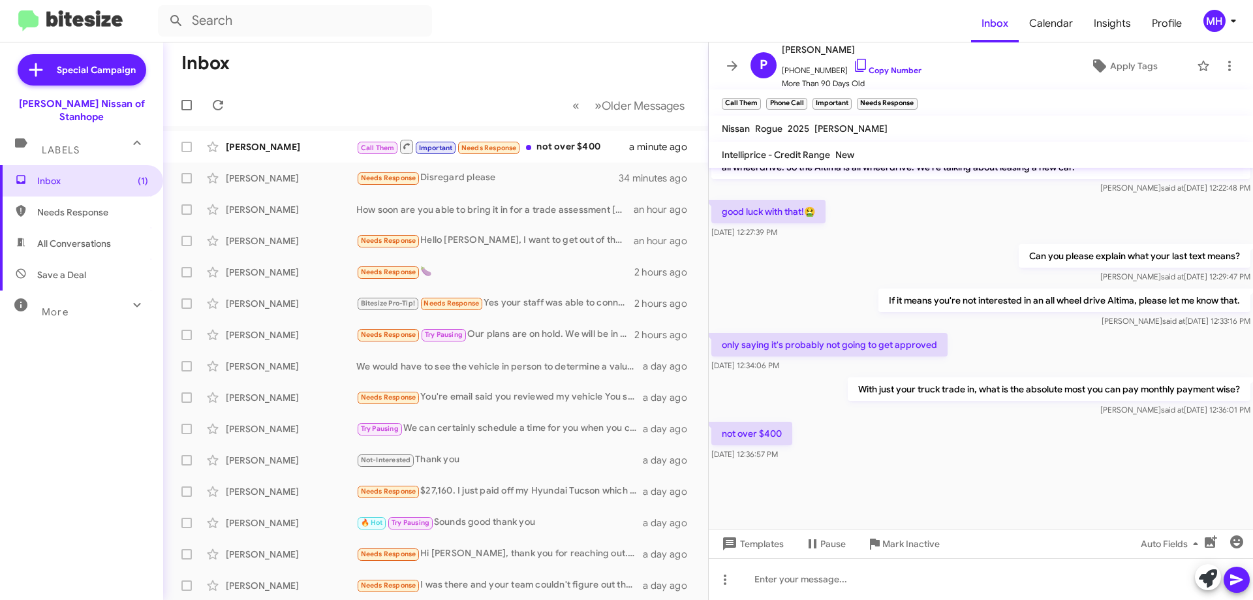
scroll to position [618, 0]
click at [587, 141] on div "Call Them Important Needs Response not over $400" at bounding box center [500, 146] width 289 height 16
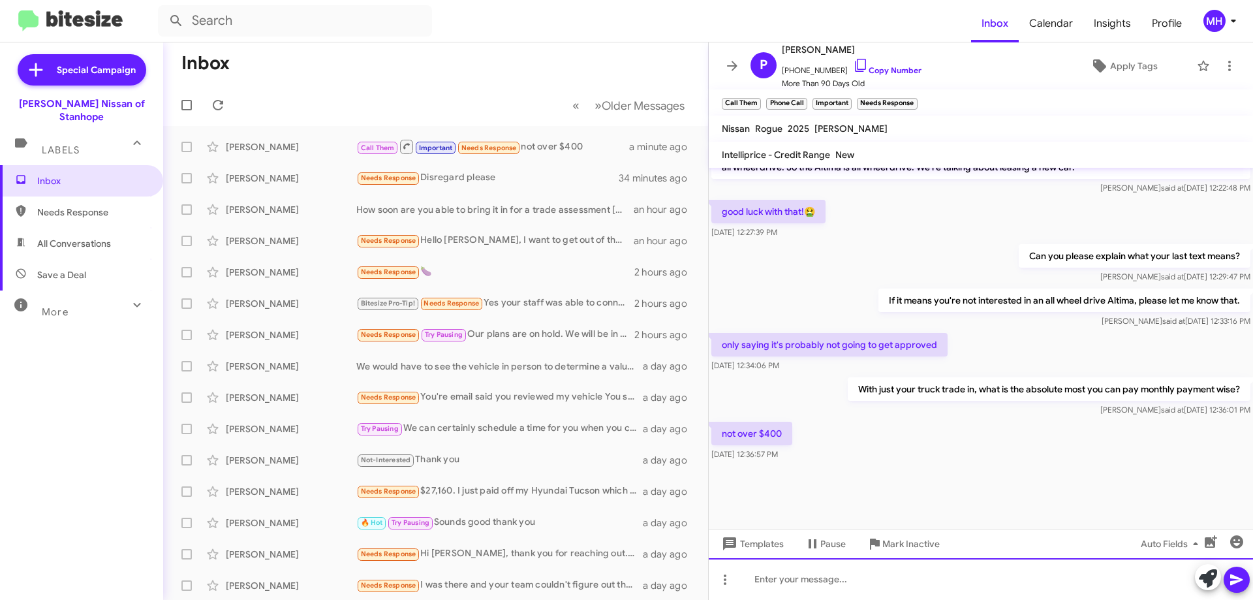
click at [842, 578] on div at bounding box center [981, 579] width 544 height 42
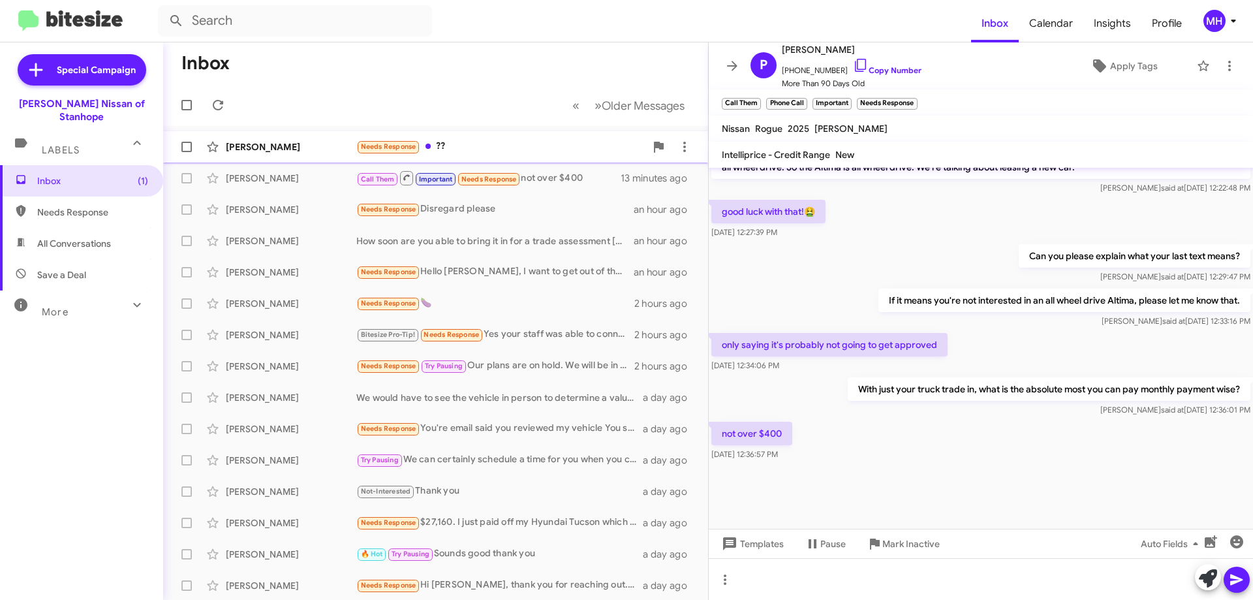
click at [480, 141] on div "Needs Response ??" at bounding box center [500, 146] width 289 height 15
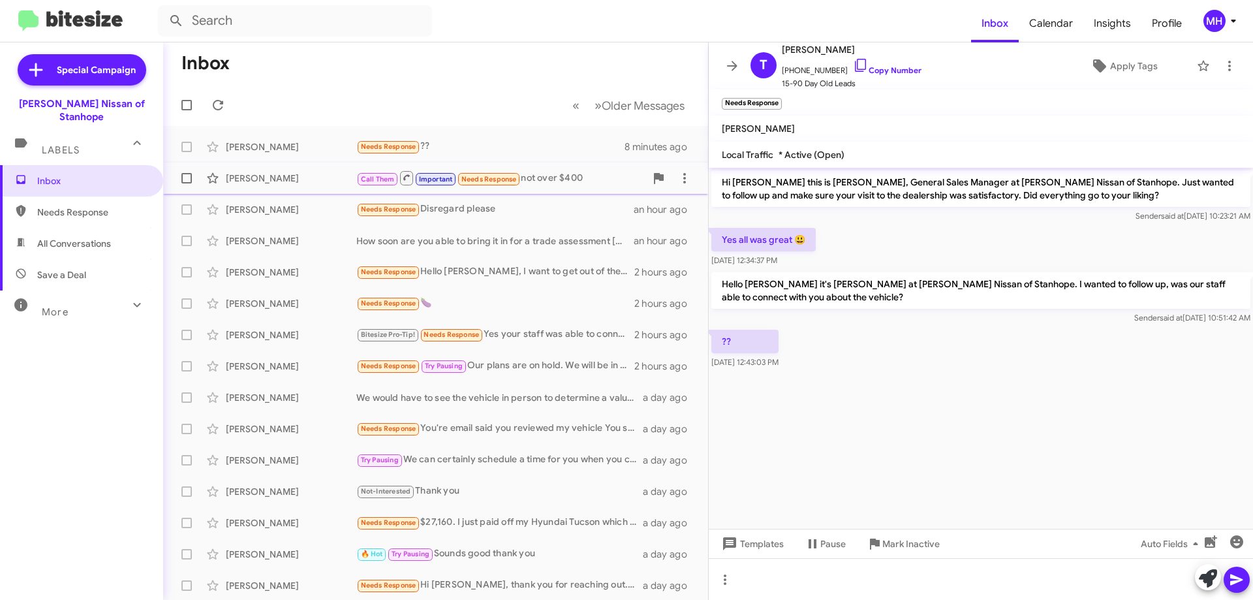
click at [563, 176] on div "Call Them Important Needs Response not over $400" at bounding box center [500, 178] width 289 height 16
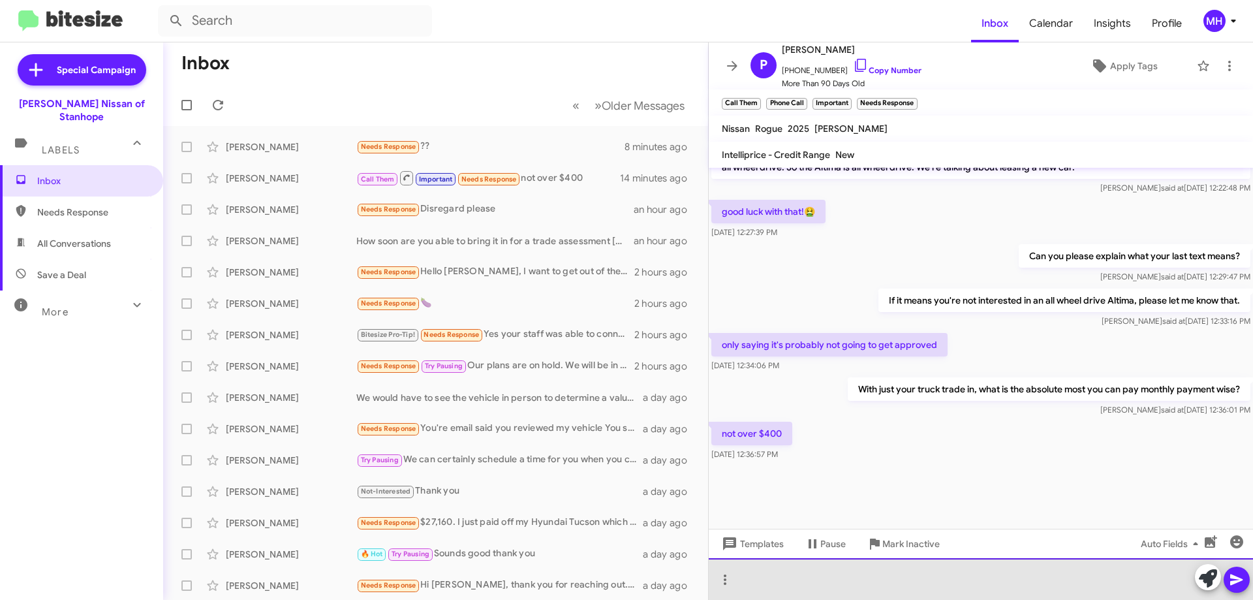
click at [771, 577] on div at bounding box center [981, 579] width 544 height 42
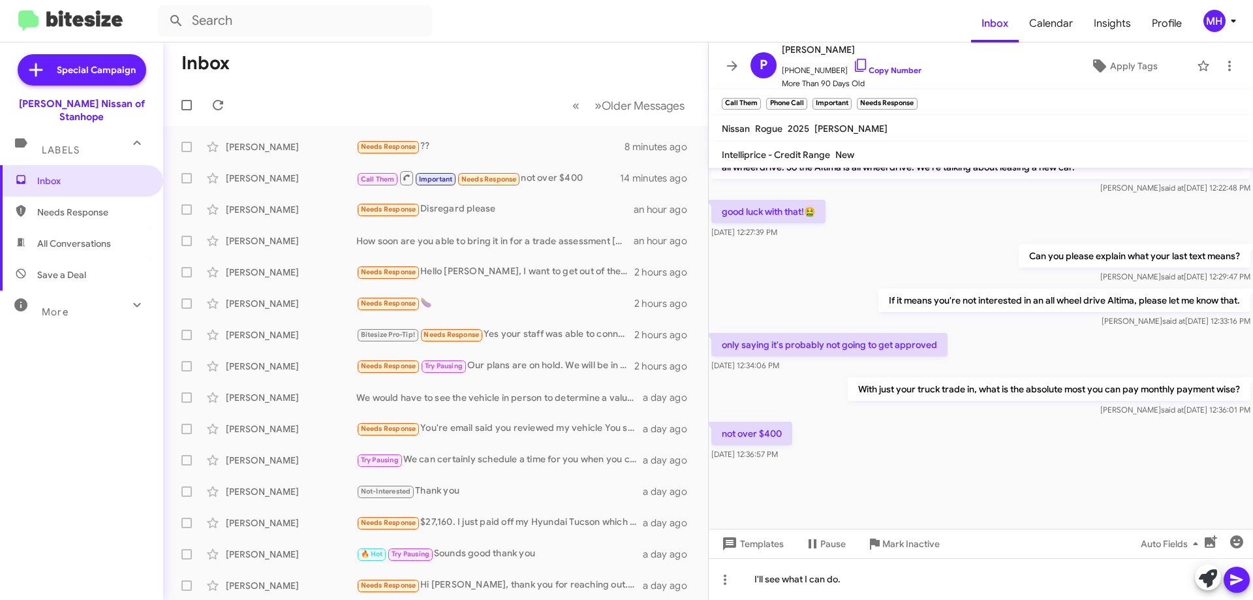
click at [1233, 579] on icon at bounding box center [1237, 580] width 16 height 16
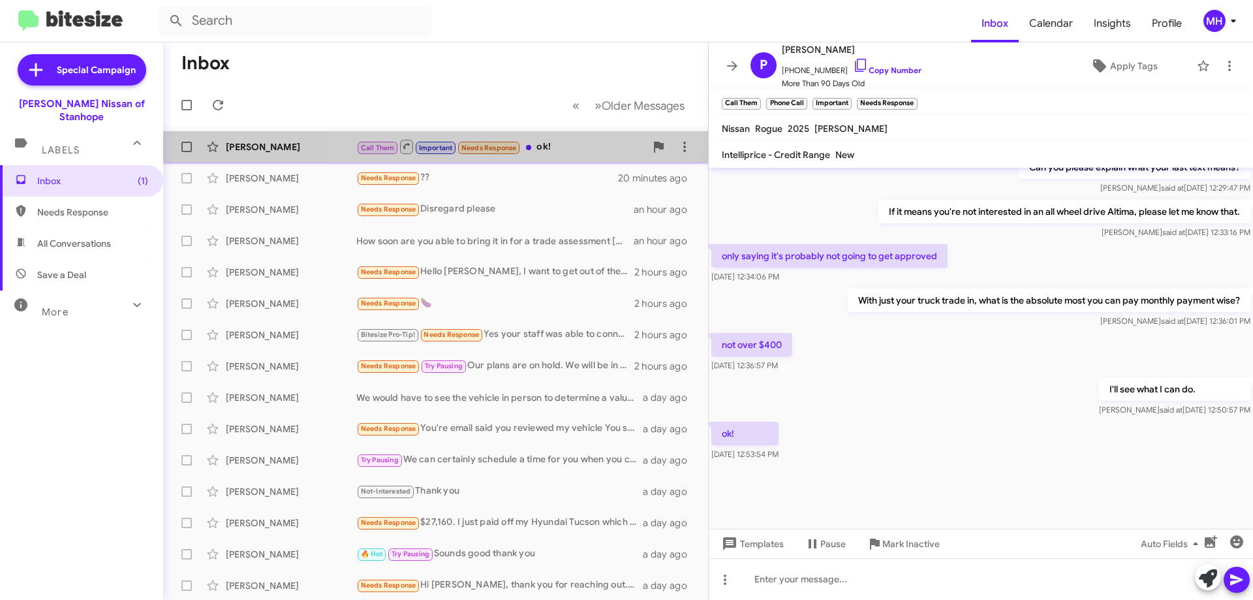
click at [557, 142] on div "Call Them Important Needs Response ok!" at bounding box center [500, 146] width 289 height 16
